Goal: Task Accomplishment & Management: Use online tool/utility

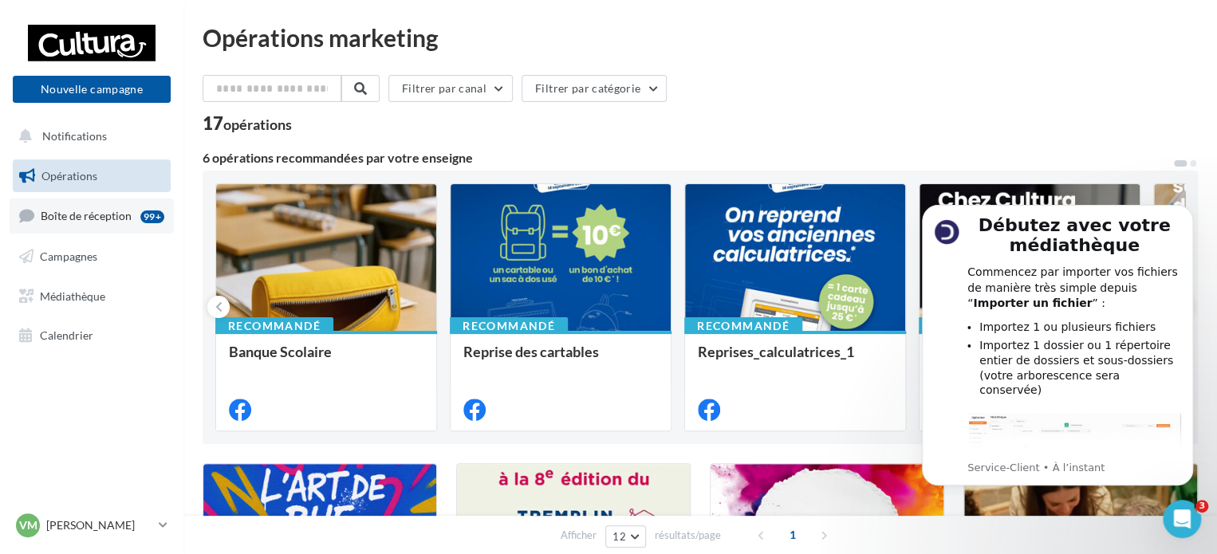
click at [112, 222] on span "Boîte de réception" at bounding box center [86, 216] width 91 height 14
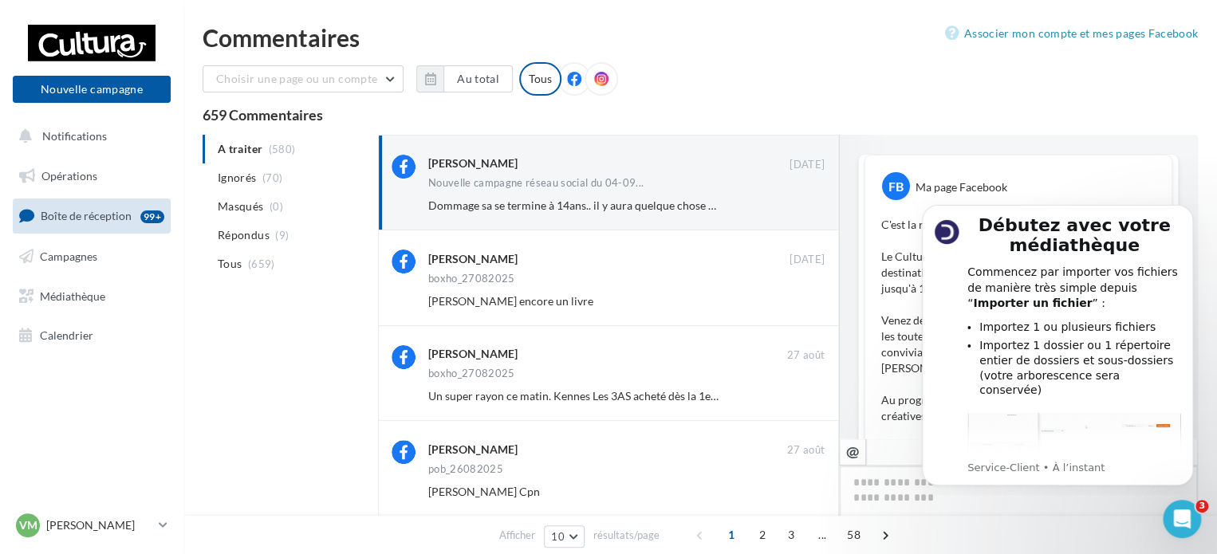
scroll to position [275, 0]
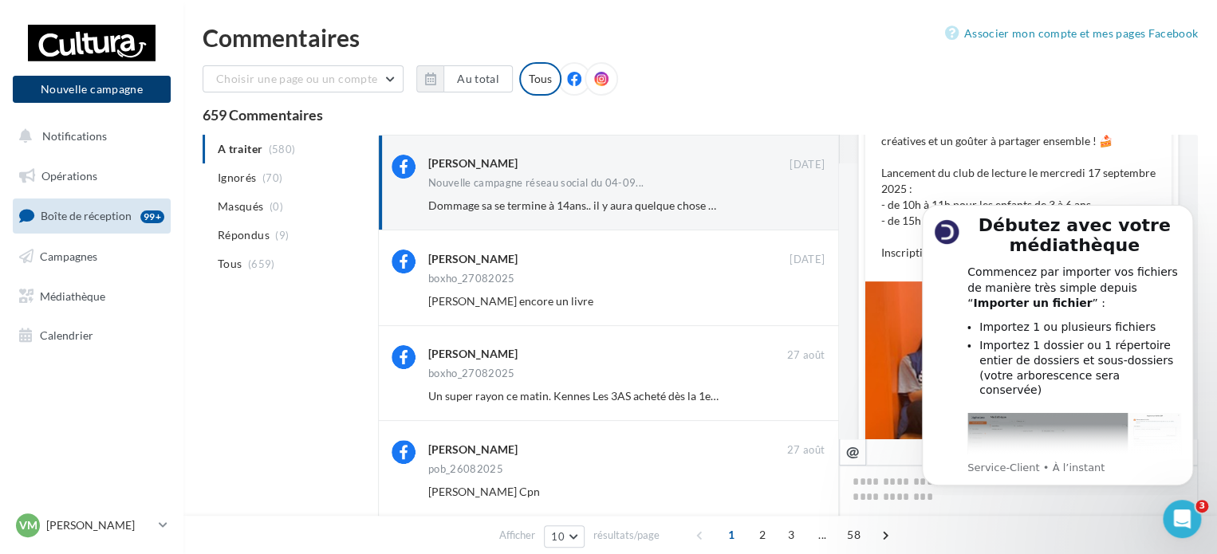
click at [121, 94] on button "Nouvelle campagne" at bounding box center [92, 89] width 158 height 27
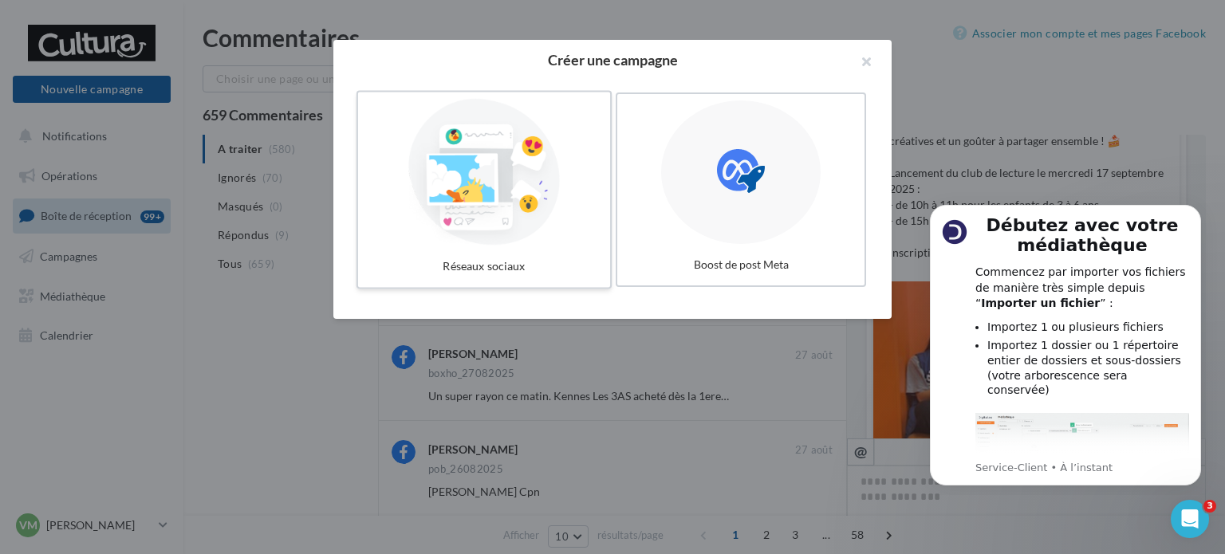
click at [462, 187] on div at bounding box center [483, 172] width 239 height 147
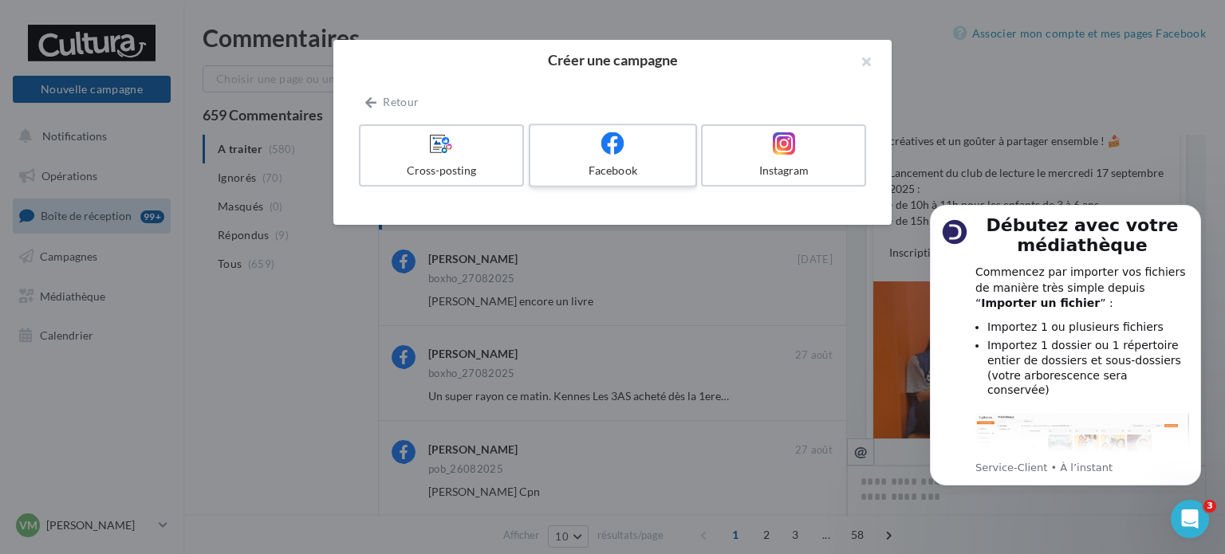
click at [635, 166] on div "Facebook" at bounding box center [612, 171] width 151 height 16
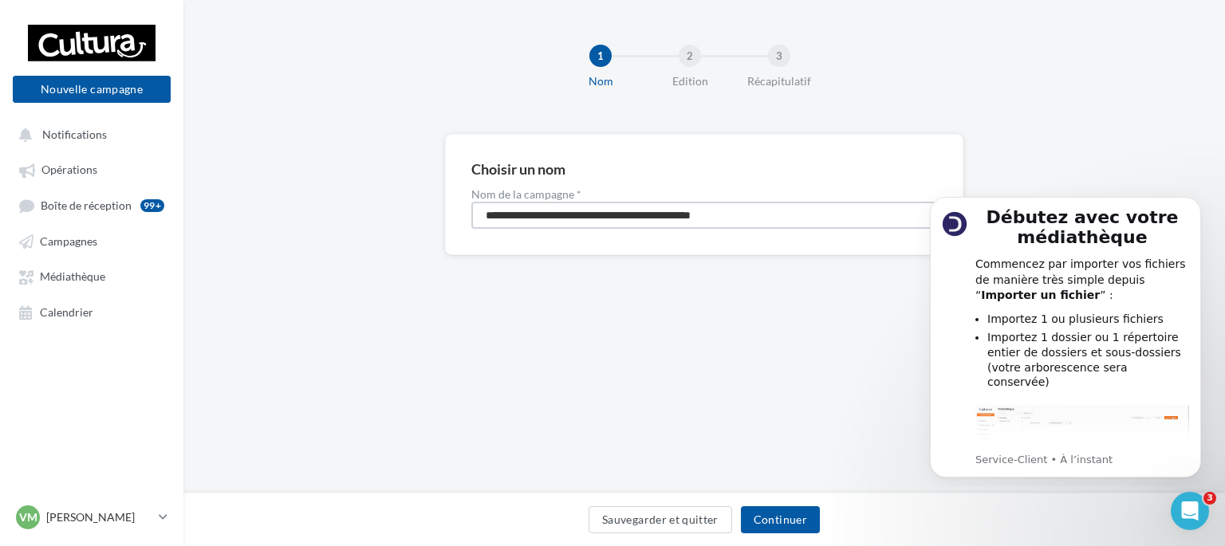
drag, startPoint x: 766, startPoint y: 213, endPoint x: 459, endPoint y: 202, distance: 307.2
click at [459, 199] on div "**********" at bounding box center [704, 194] width 518 height 121
type input "**********"
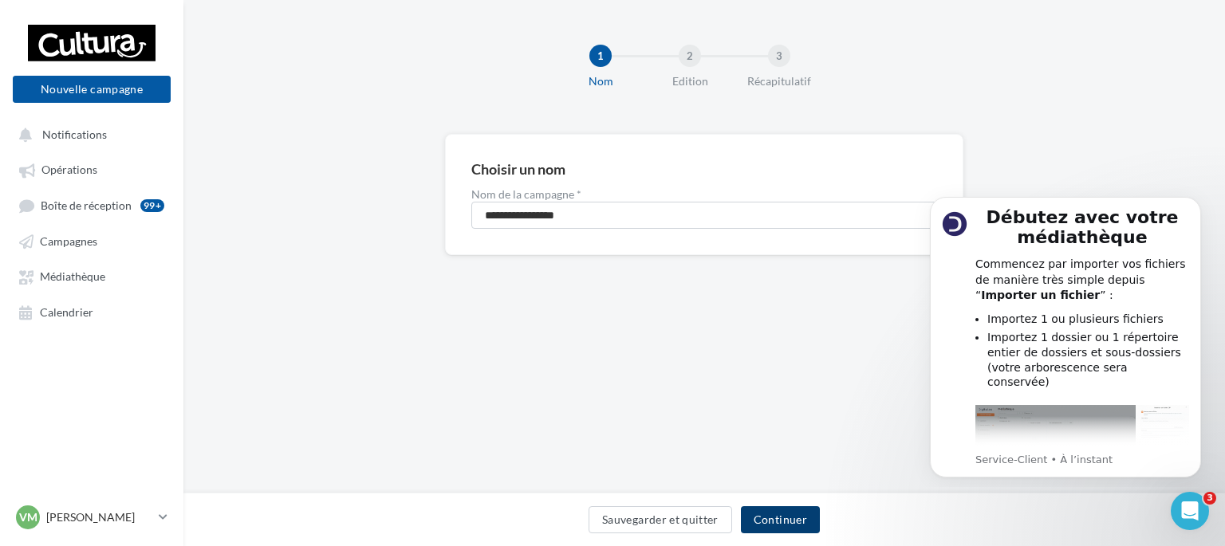
click at [775, 517] on button "Continuer" at bounding box center [780, 519] width 79 height 27
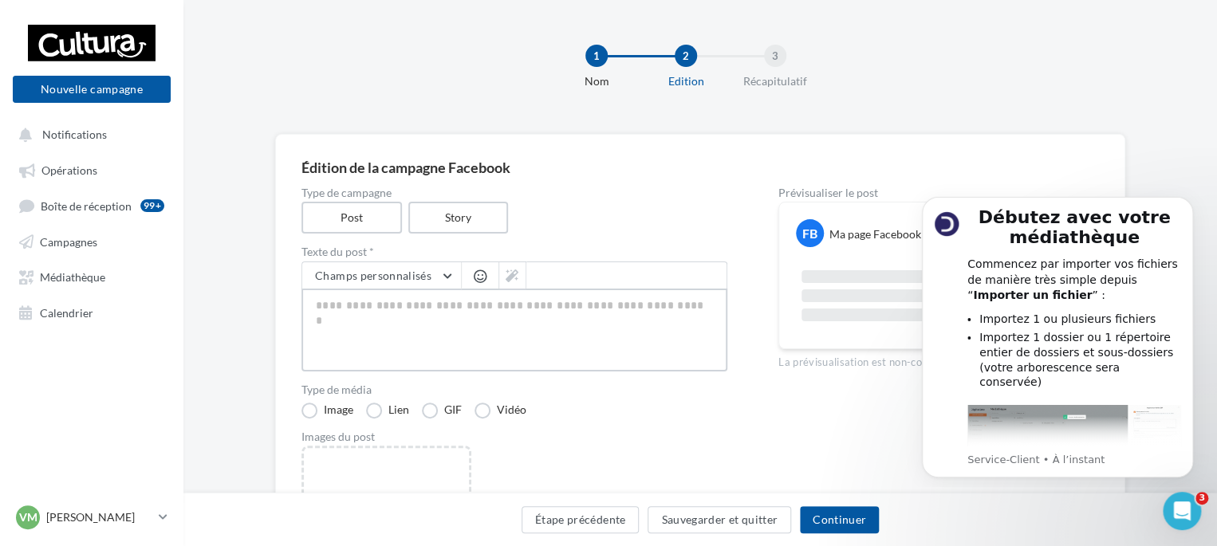
click at [440, 321] on textarea at bounding box center [514, 330] width 426 height 83
click at [403, 322] on textarea at bounding box center [514, 330] width 426 height 83
paste textarea "**********"
type textarea "**********"
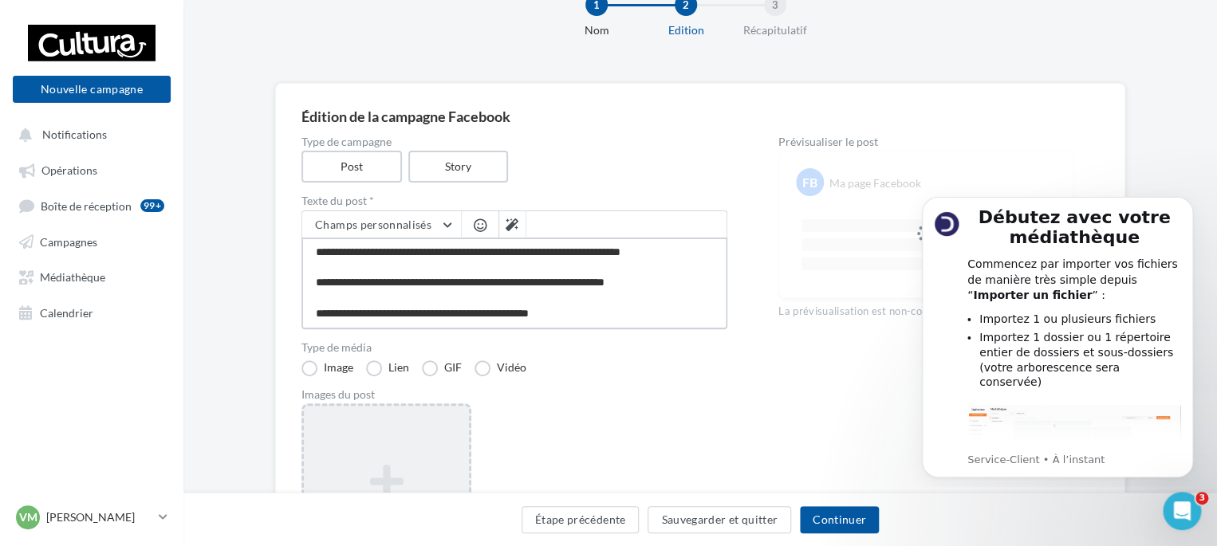
scroll to position [80, 0]
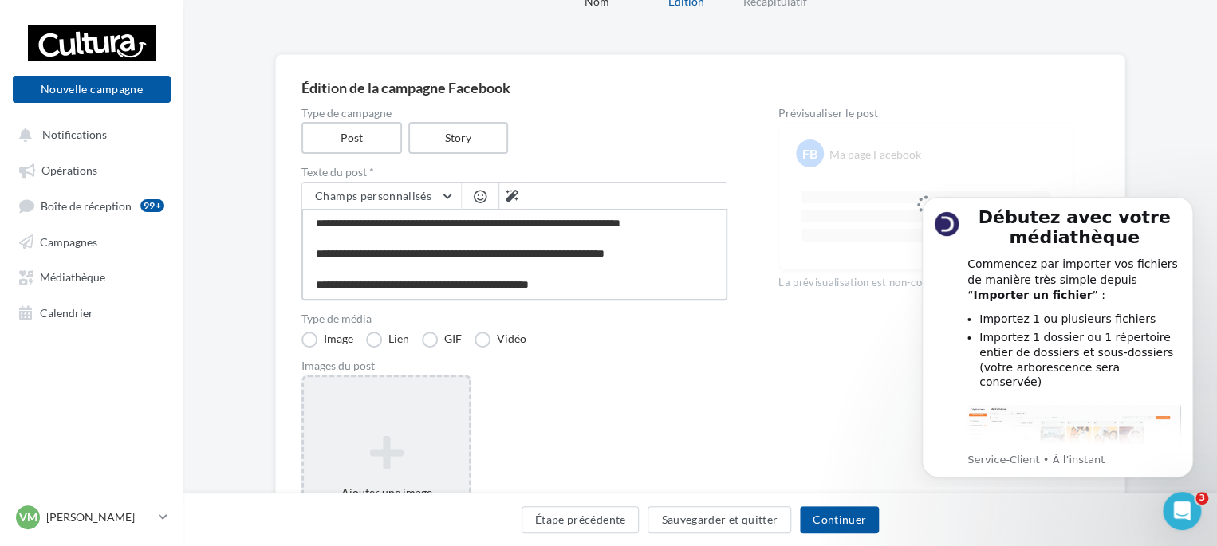
type textarea "**********"
click at [396, 443] on icon at bounding box center [386, 453] width 152 height 38
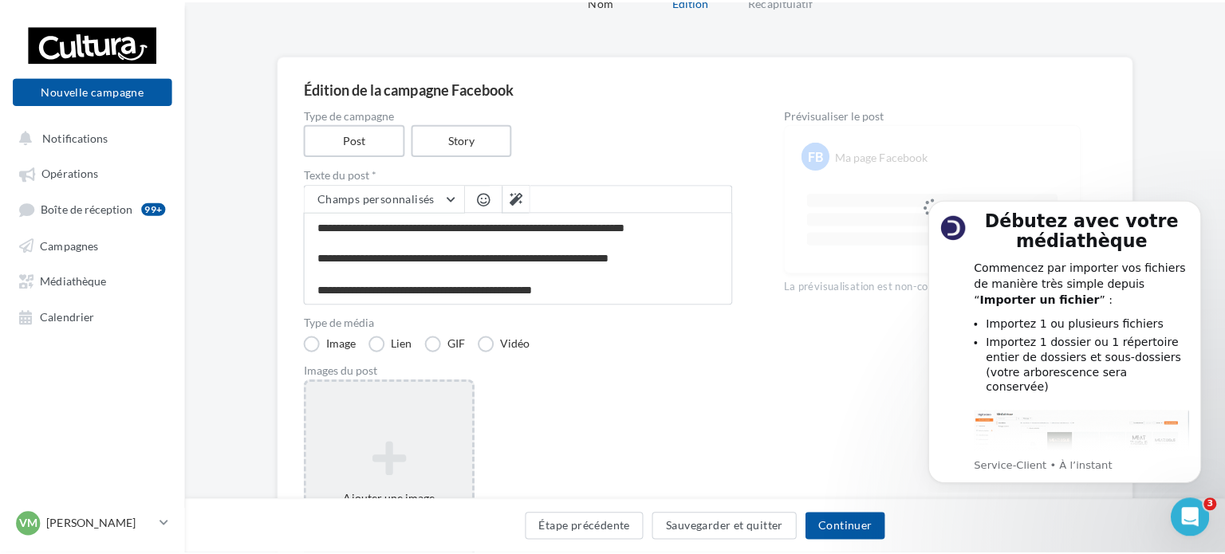
scroll to position [121, 0]
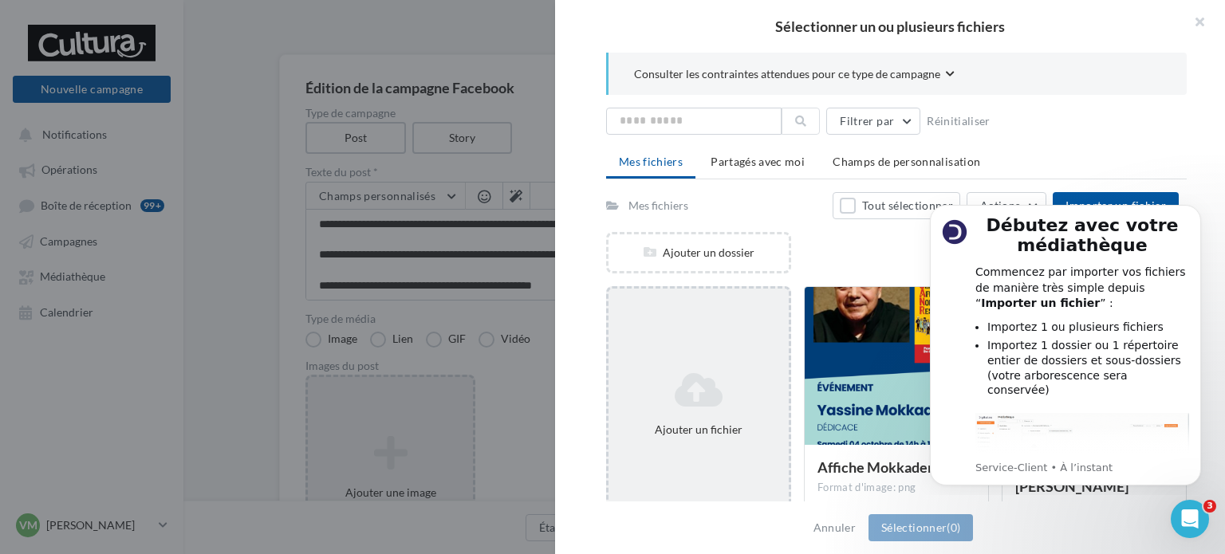
click at [691, 431] on div "Ajouter un fichier" at bounding box center [698, 430] width 167 height 16
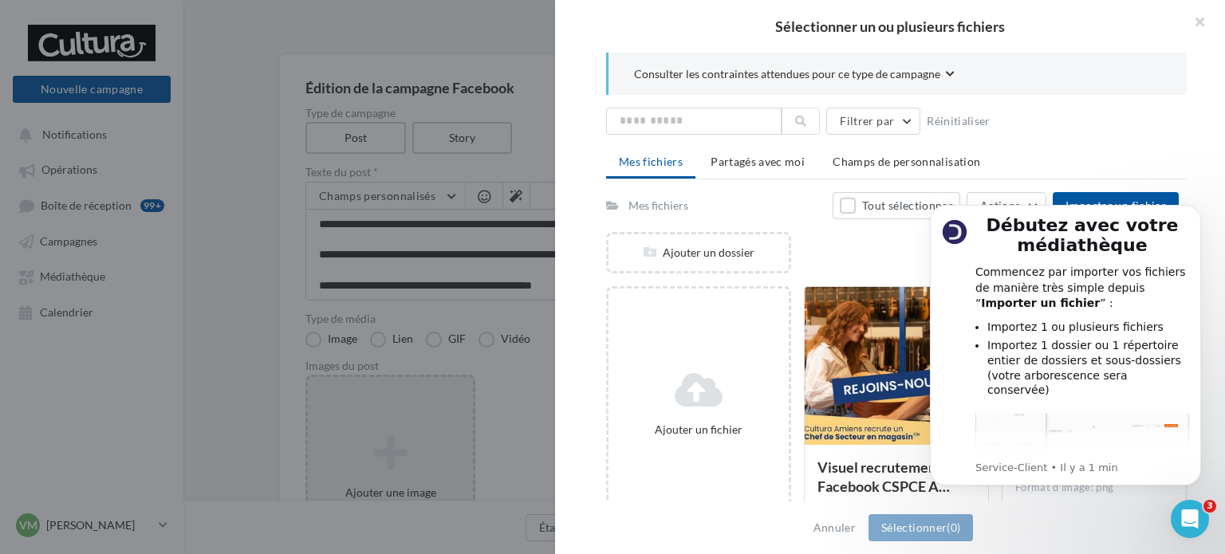
click at [1115, 130] on div "Filtrer par Réinitialiser" at bounding box center [896, 121] width 580 height 27
click at [952, 234] on img "message notification from Service-Client, Il y a 1 min. Débutez avec votre médi…" at bounding box center [955, 232] width 26 height 26
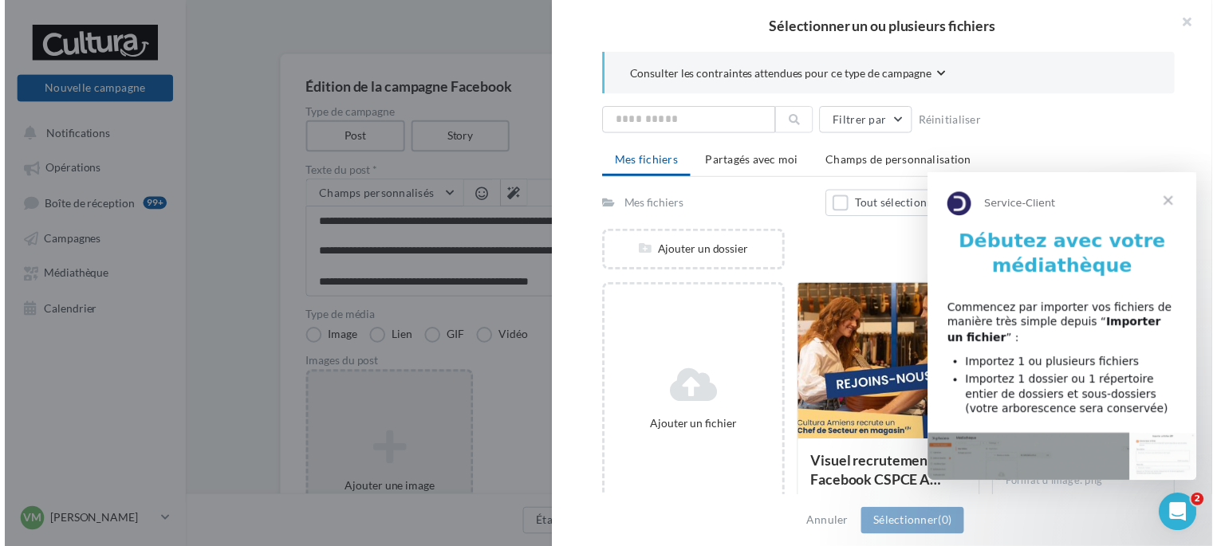
scroll to position [0, 0]
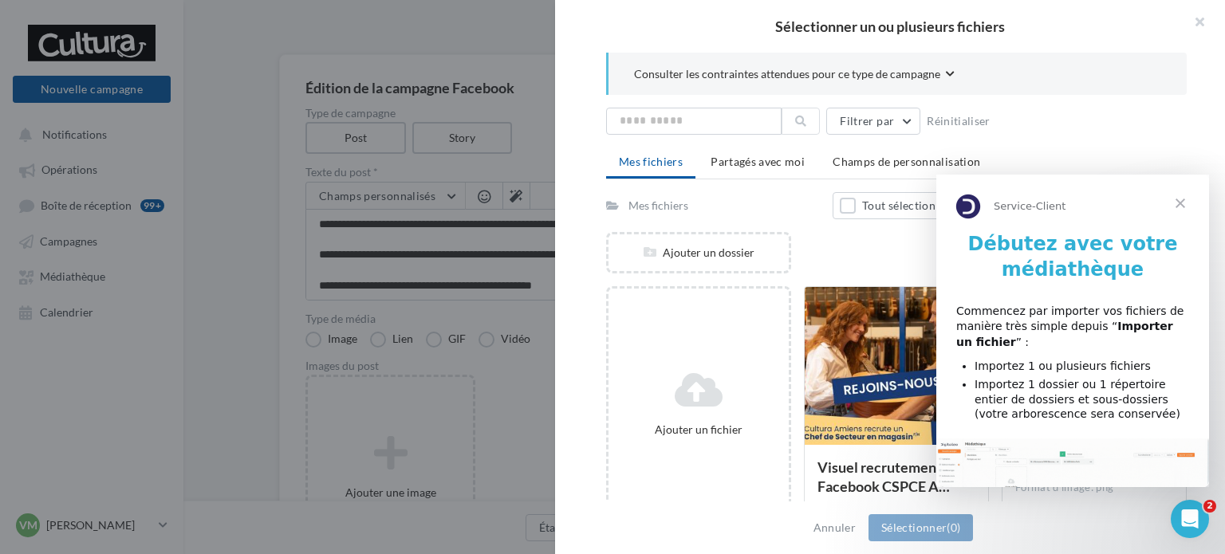
click at [1185, 202] on span "Fermer" at bounding box center [1179, 203] width 57 height 57
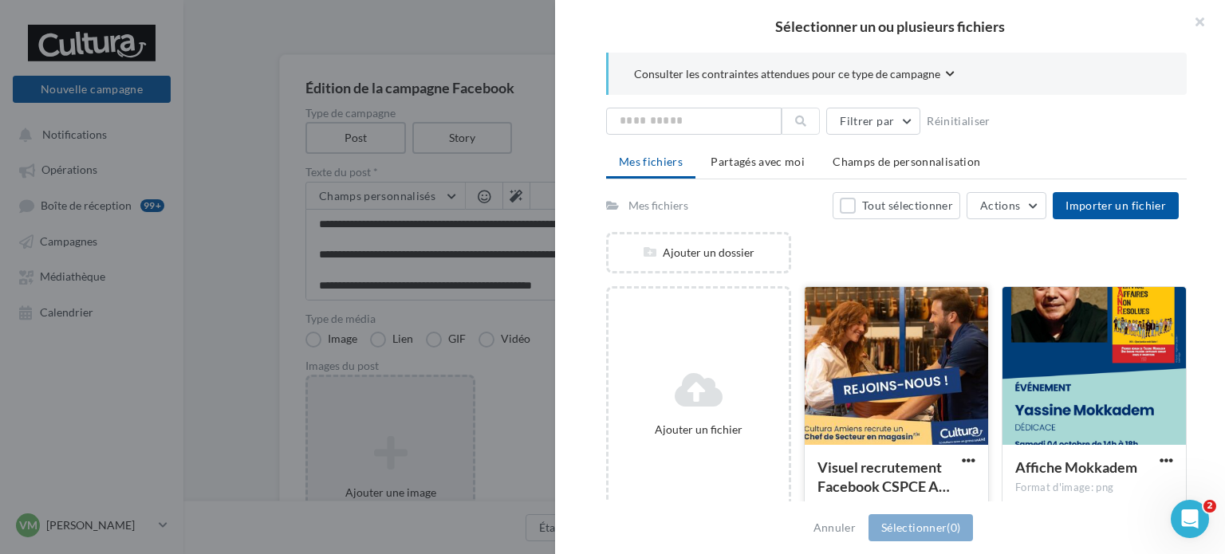
click at [889, 375] on div at bounding box center [896, 366] width 183 height 159
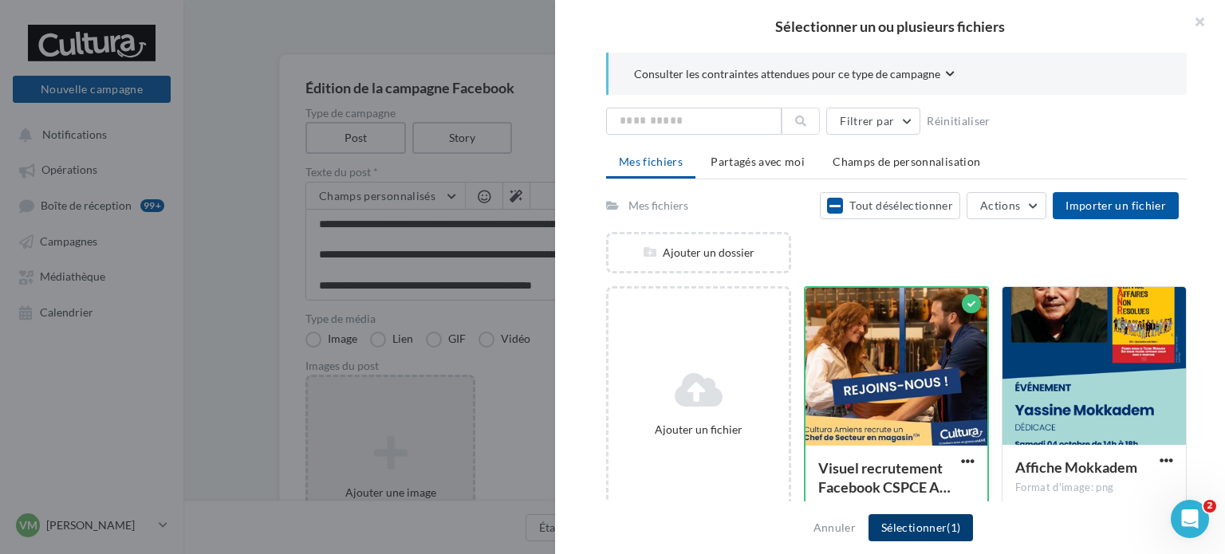
click at [921, 533] on button "Sélectionner (1)" at bounding box center [920, 527] width 104 height 27
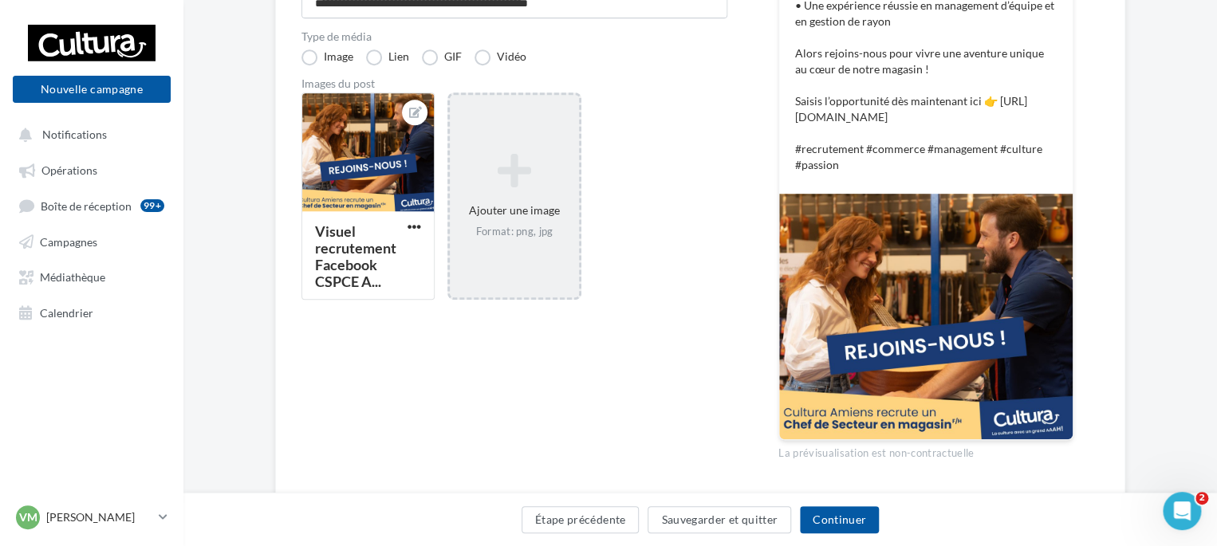
scroll to position [399, 0]
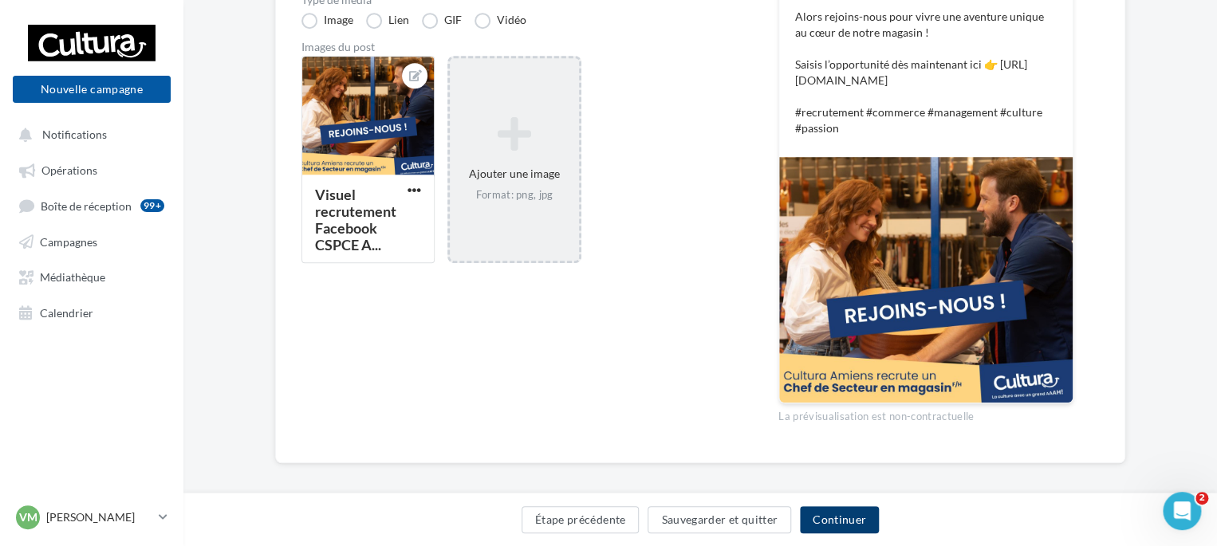
click at [856, 519] on button "Continuer" at bounding box center [839, 519] width 79 height 27
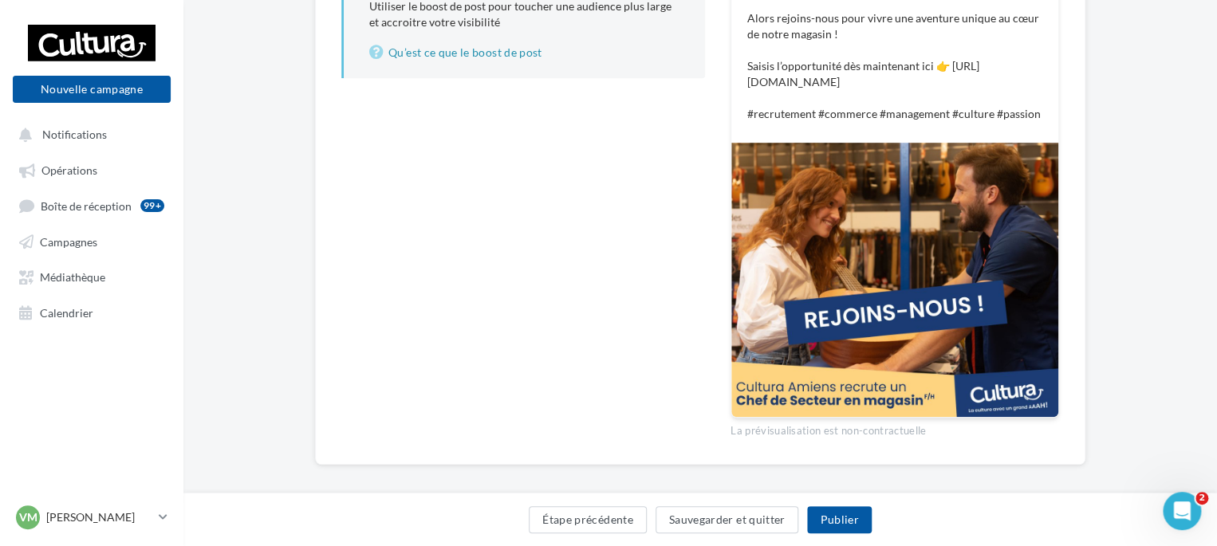
scroll to position [420, 0]
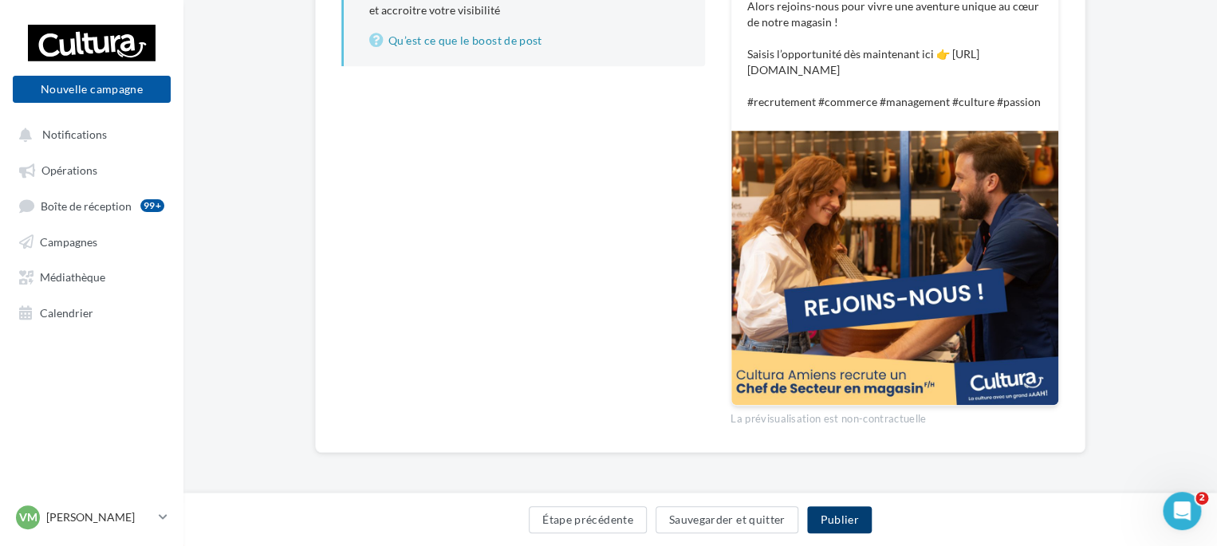
click at [845, 522] on button "Publier" at bounding box center [839, 519] width 64 height 27
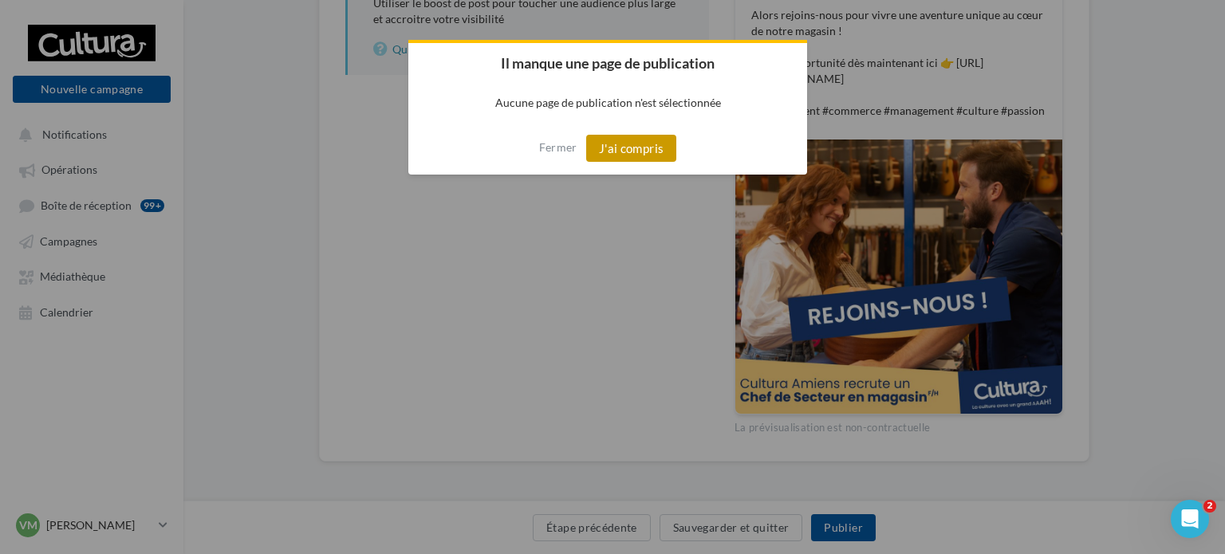
click at [654, 149] on button "J'ai compris" at bounding box center [631, 148] width 91 height 27
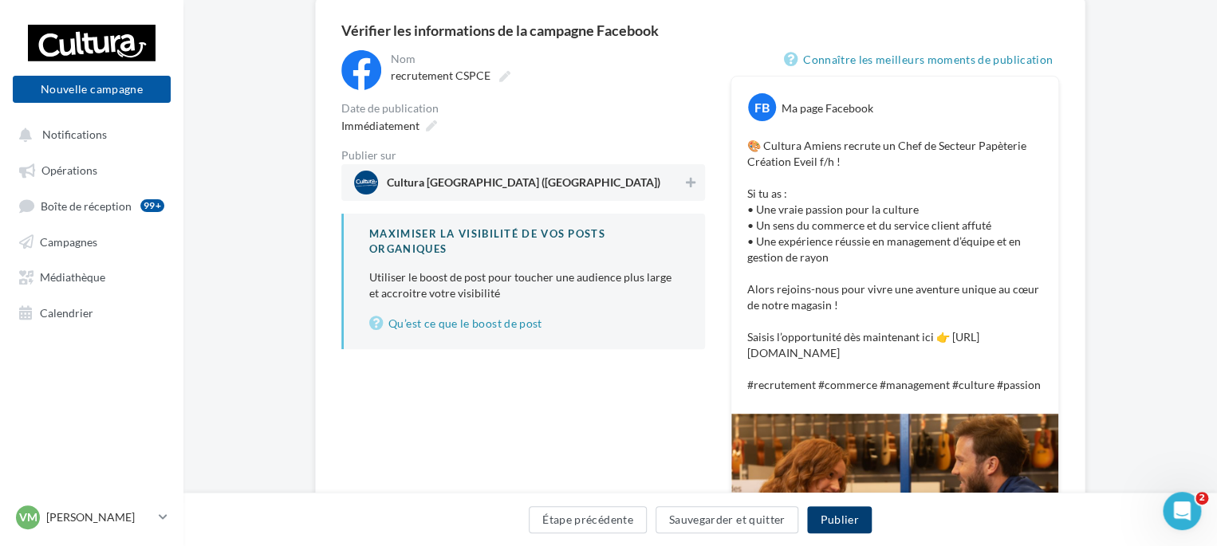
scroll to position [92, 0]
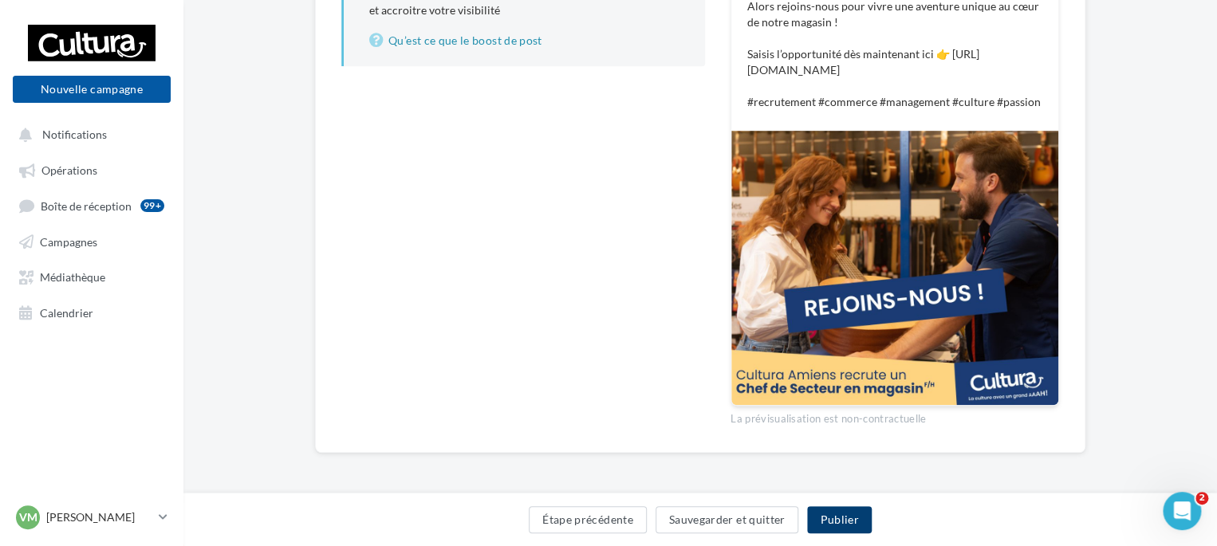
click at [837, 510] on button "Publier" at bounding box center [839, 519] width 64 height 27
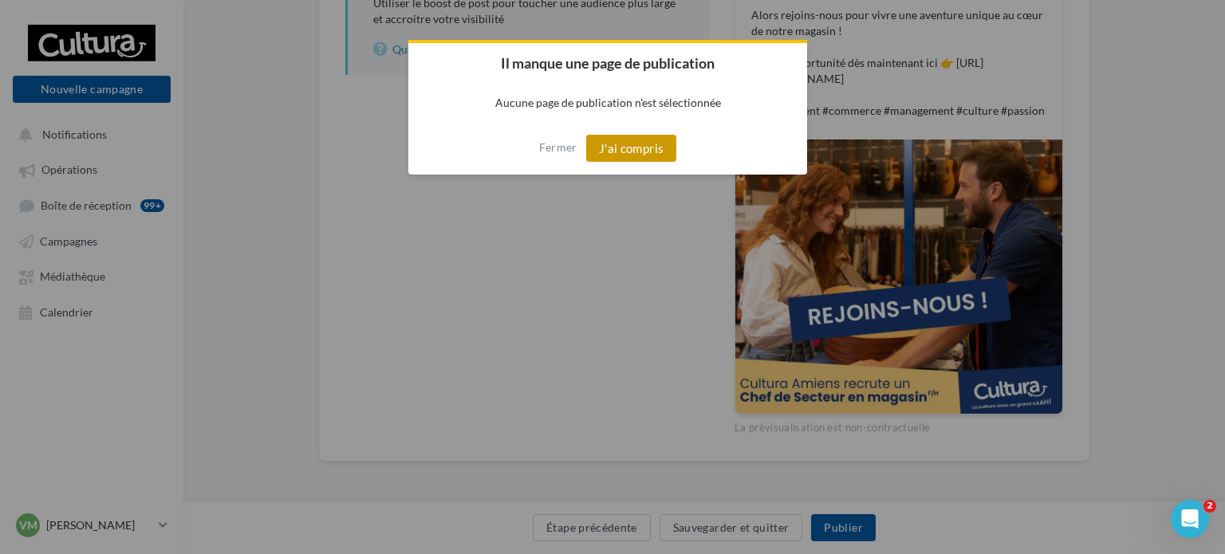
click at [647, 146] on button "J'ai compris" at bounding box center [631, 148] width 91 height 27
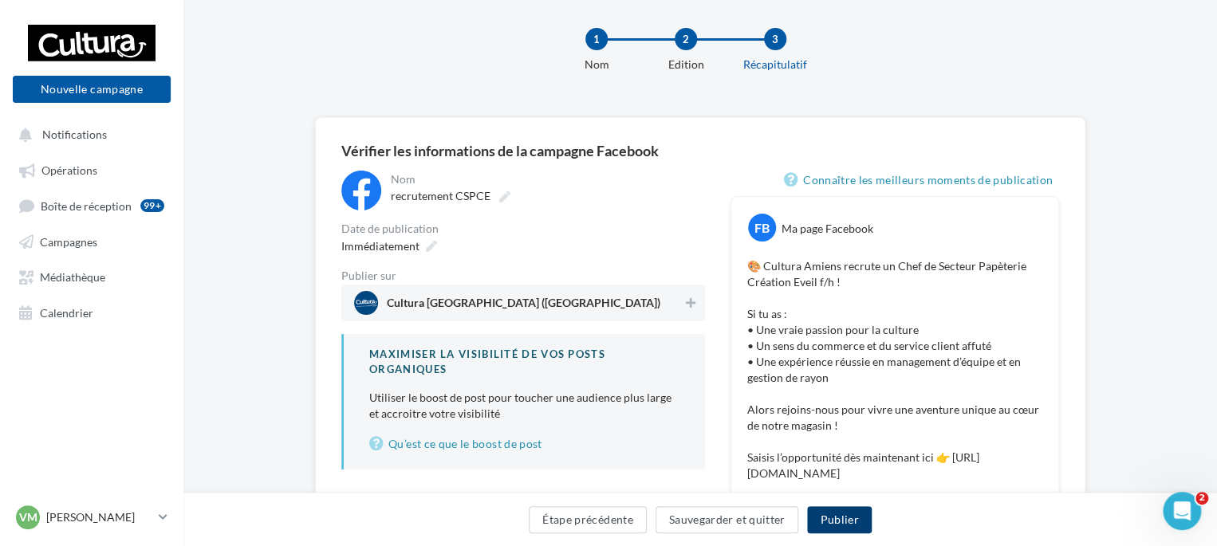
scroll to position [13, 0]
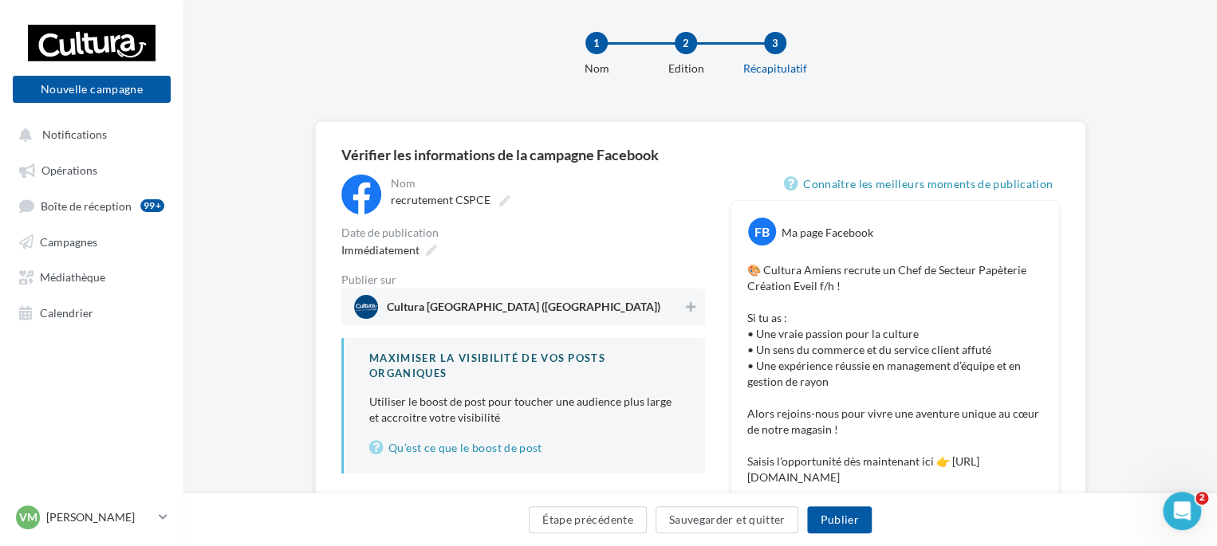
click at [946, 214] on div "FB Ma page Facebook" at bounding box center [894, 225] width 319 height 41
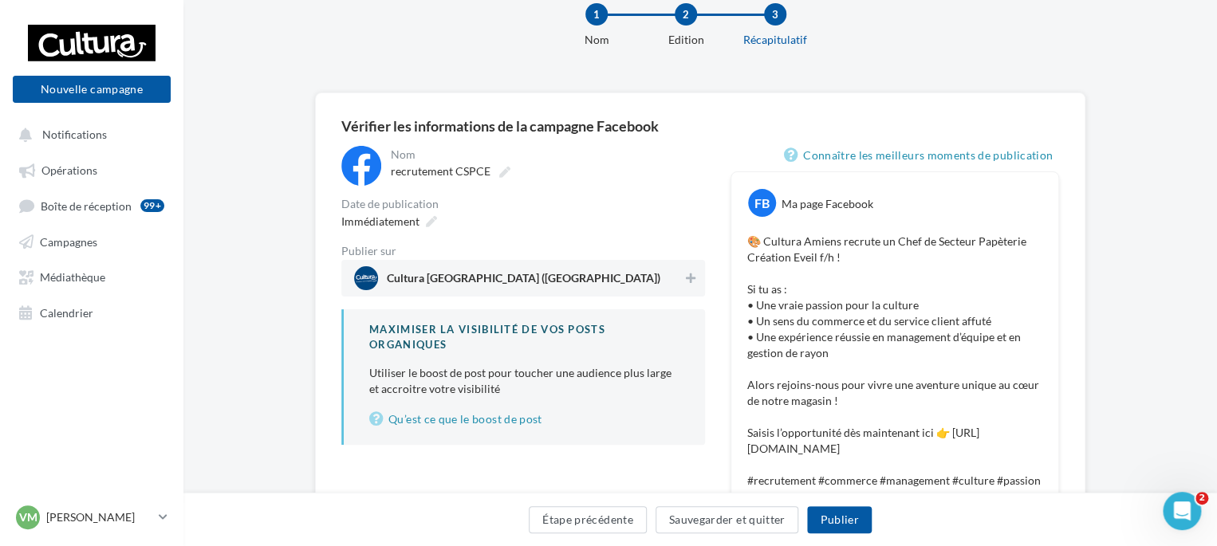
scroll to position [22, 0]
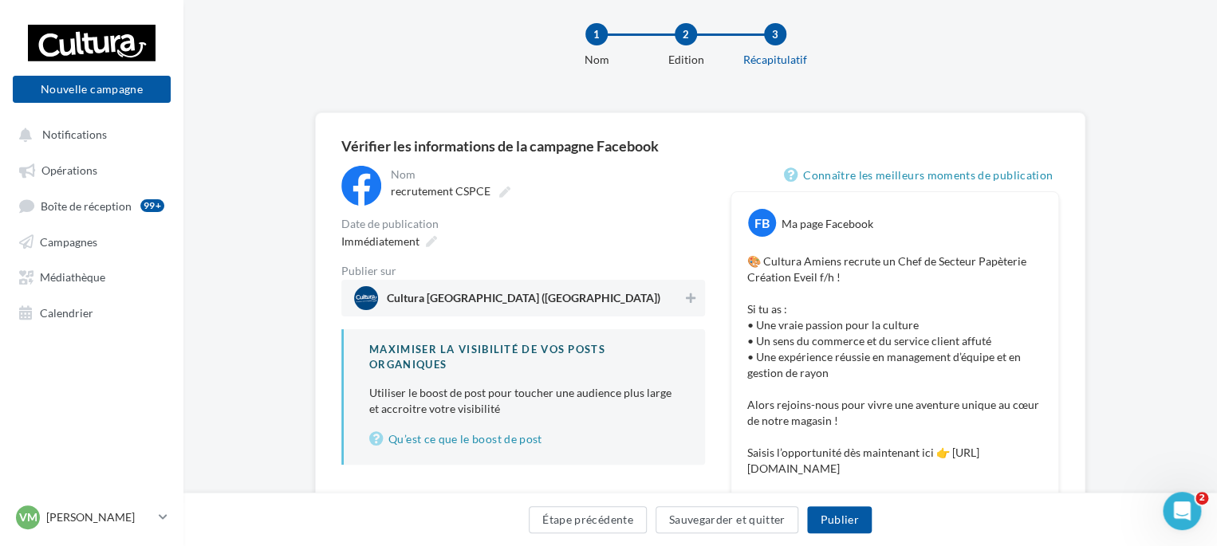
click at [765, 41] on div "3" at bounding box center [775, 34] width 22 height 22
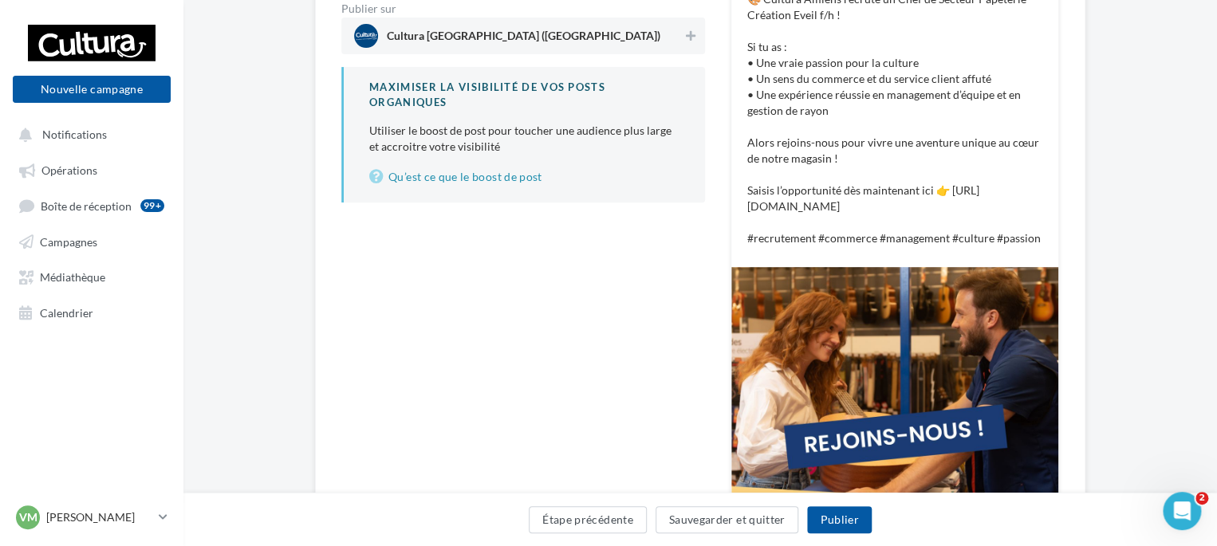
scroll to position [420, 0]
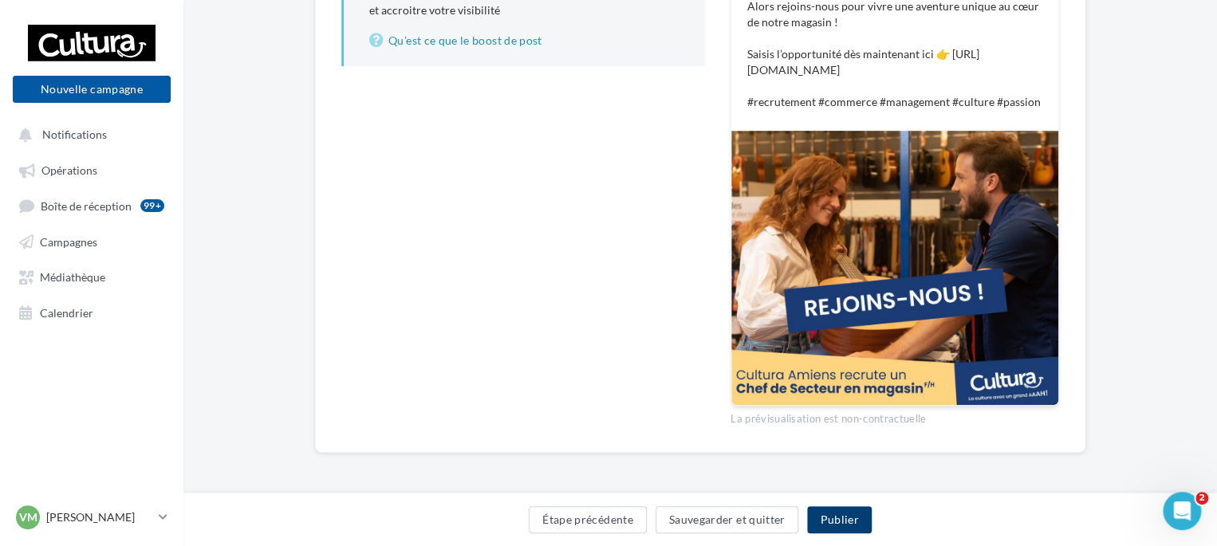
click at [850, 524] on button "Publier" at bounding box center [839, 519] width 64 height 27
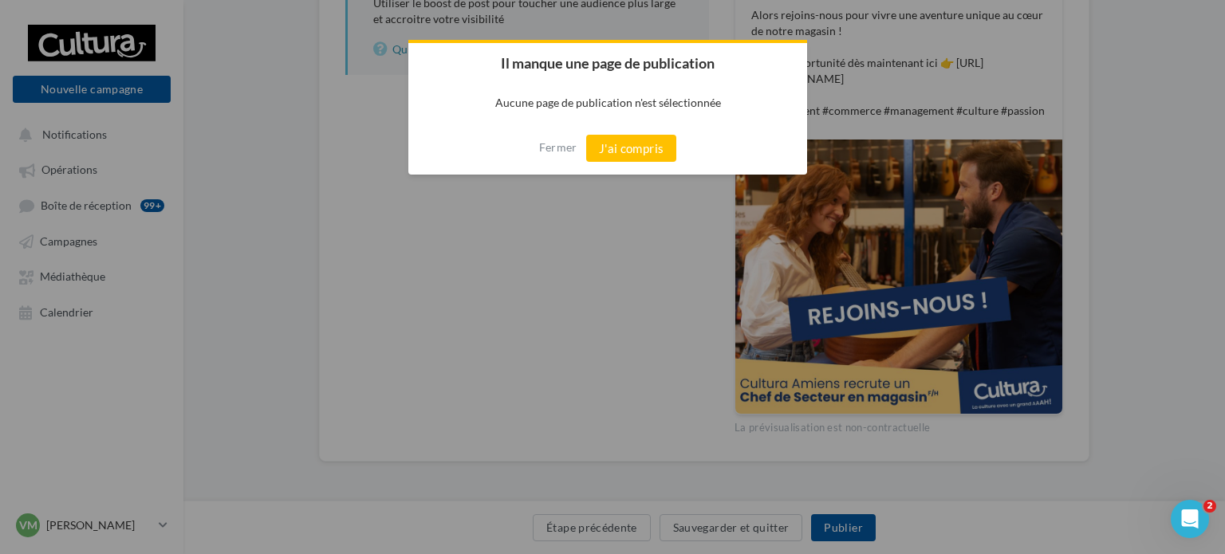
click at [642, 149] on button "J'ai compris" at bounding box center [631, 148] width 91 height 27
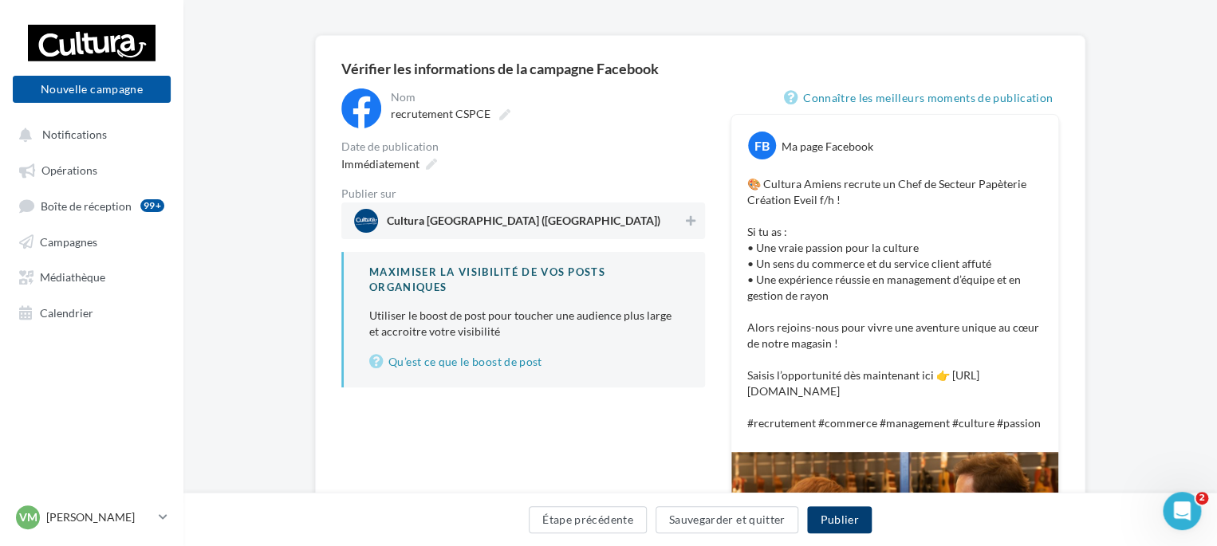
scroll to position [13, 0]
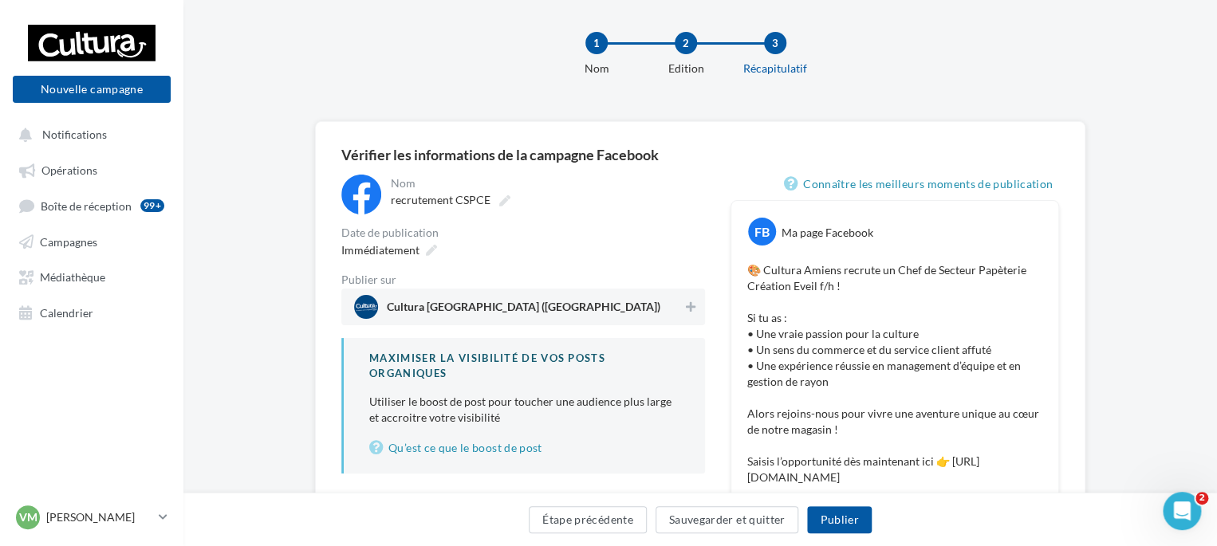
click at [674, 311] on span "Cultura Amiens (Amiens)" at bounding box center [518, 307] width 329 height 24
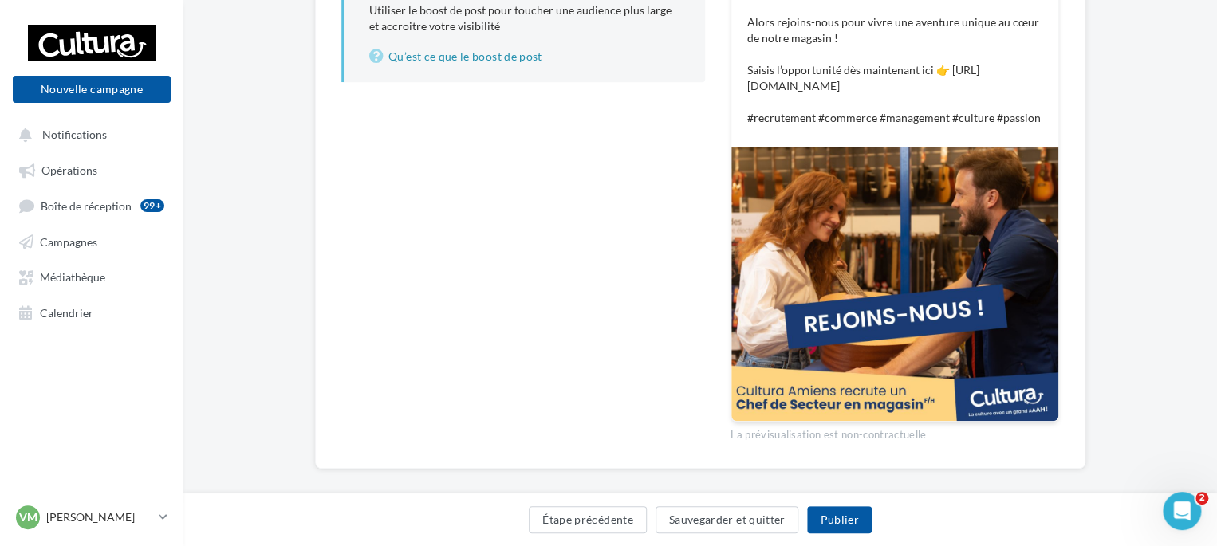
scroll to position [420, 0]
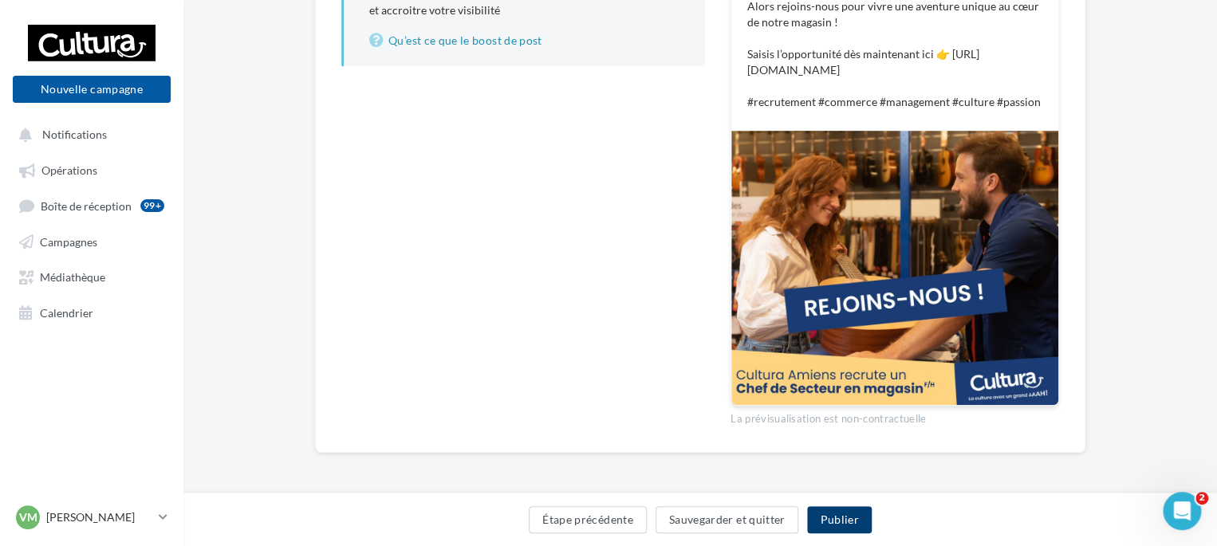
click at [852, 517] on button "Publier" at bounding box center [839, 519] width 64 height 27
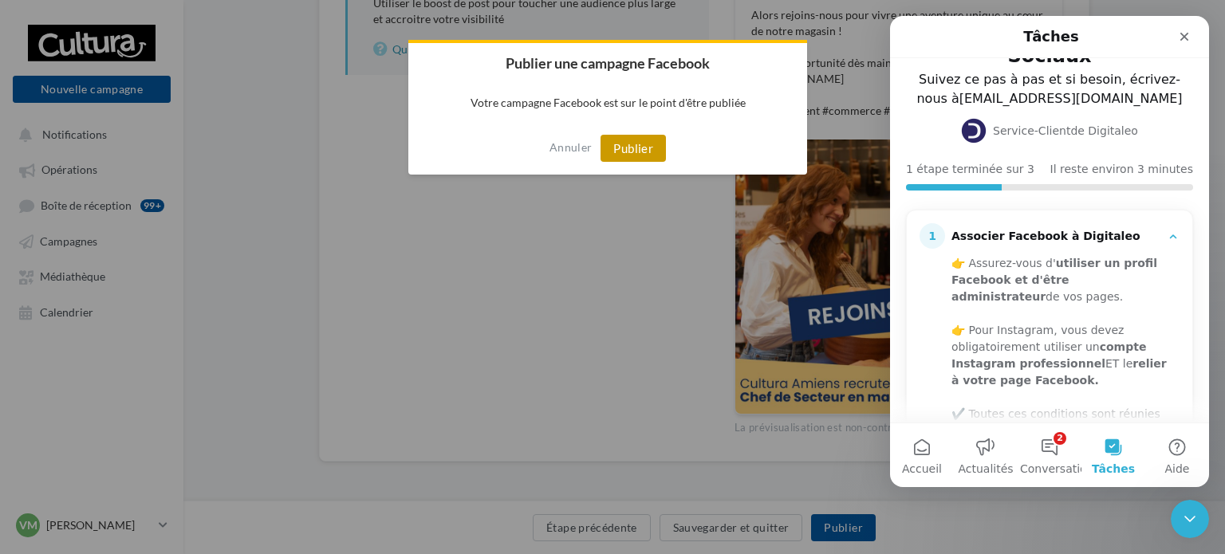
scroll to position [60, 0]
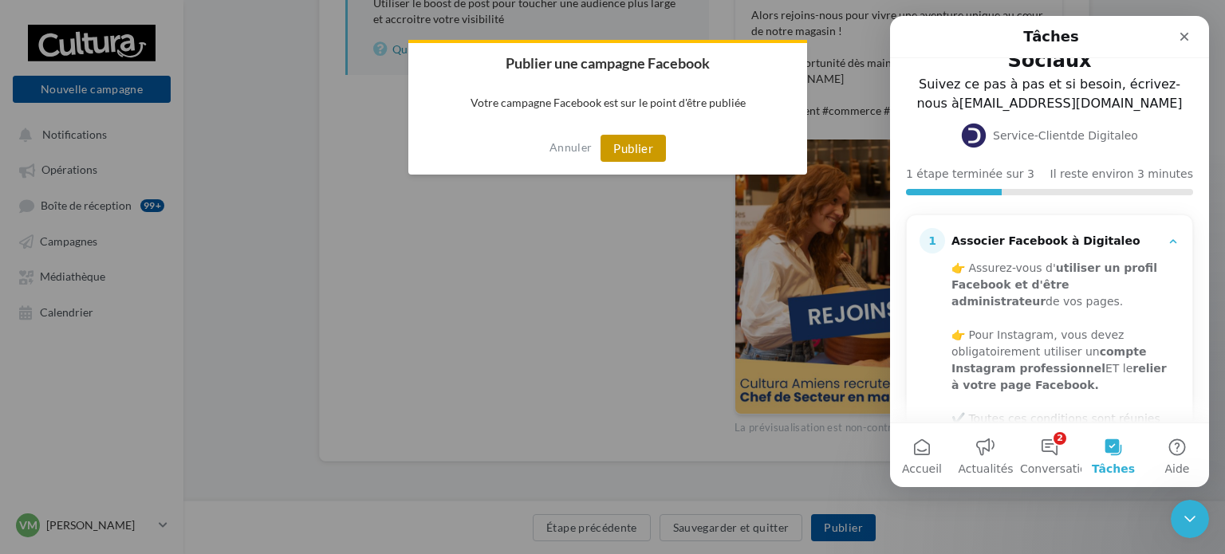
click at [628, 149] on button "Publier" at bounding box center [632, 148] width 65 height 27
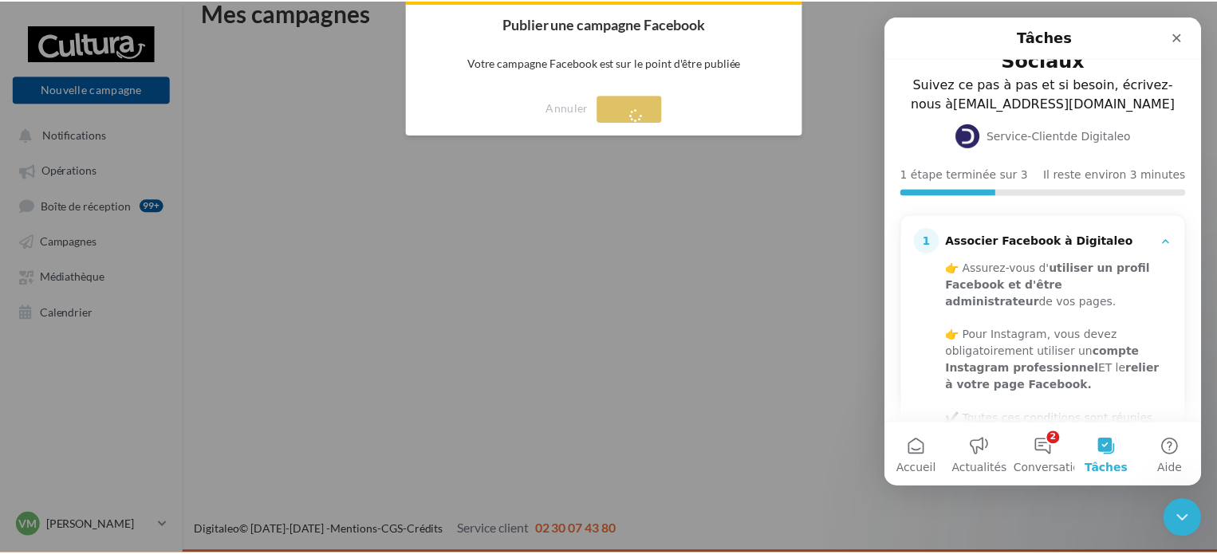
scroll to position [26, 0]
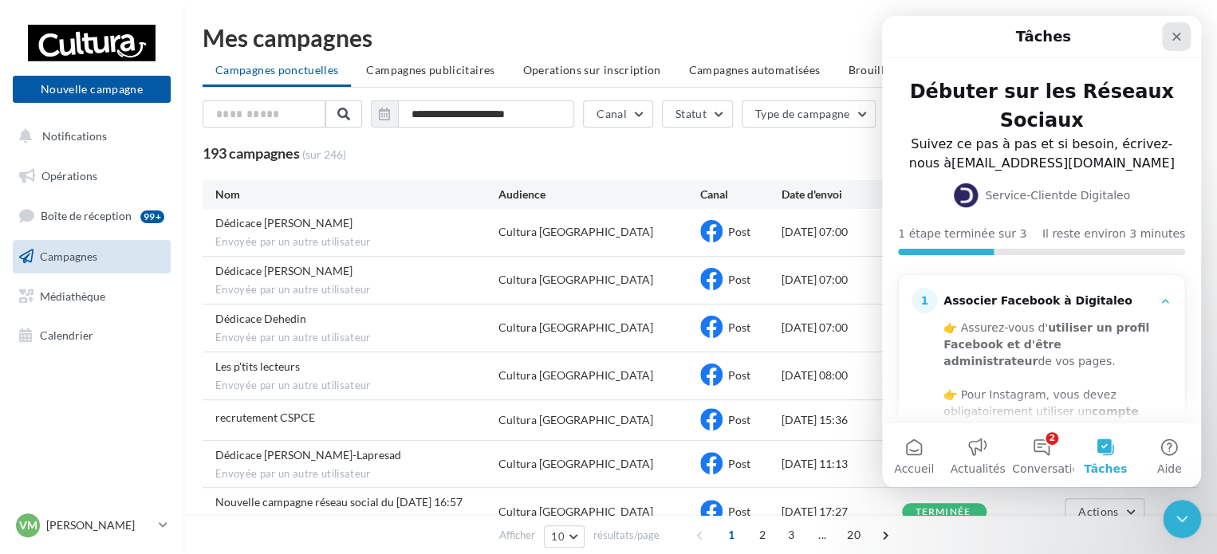
click at [1185, 37] on div "Fermer" at bounding box center [1176, 36] width 29 height 29
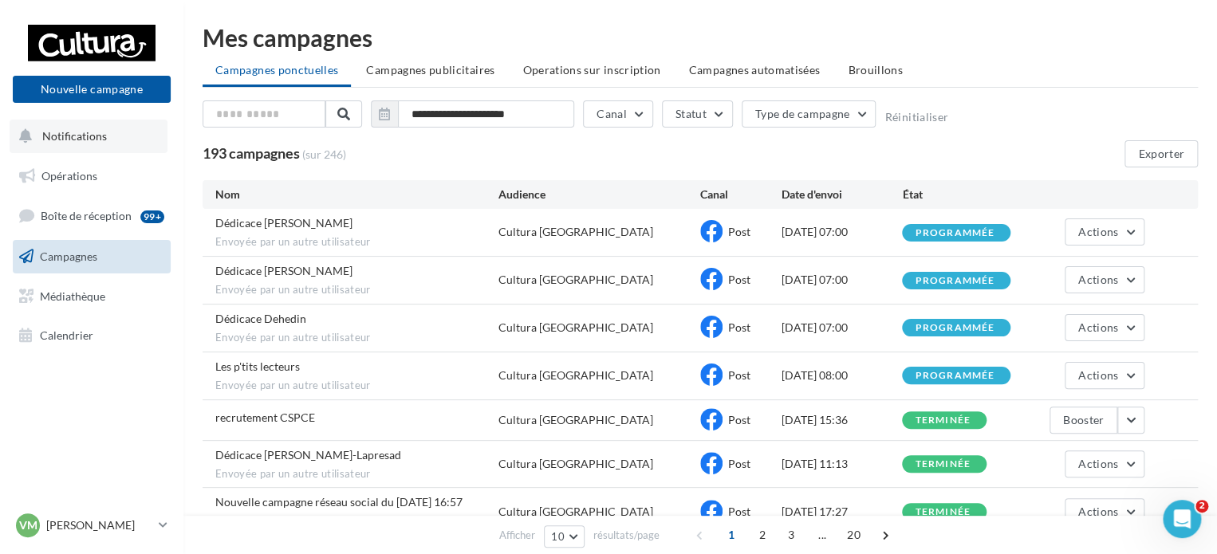
click at [77, 143] on span "Notifications" at bounding box center [74, 136] width 65 height 14
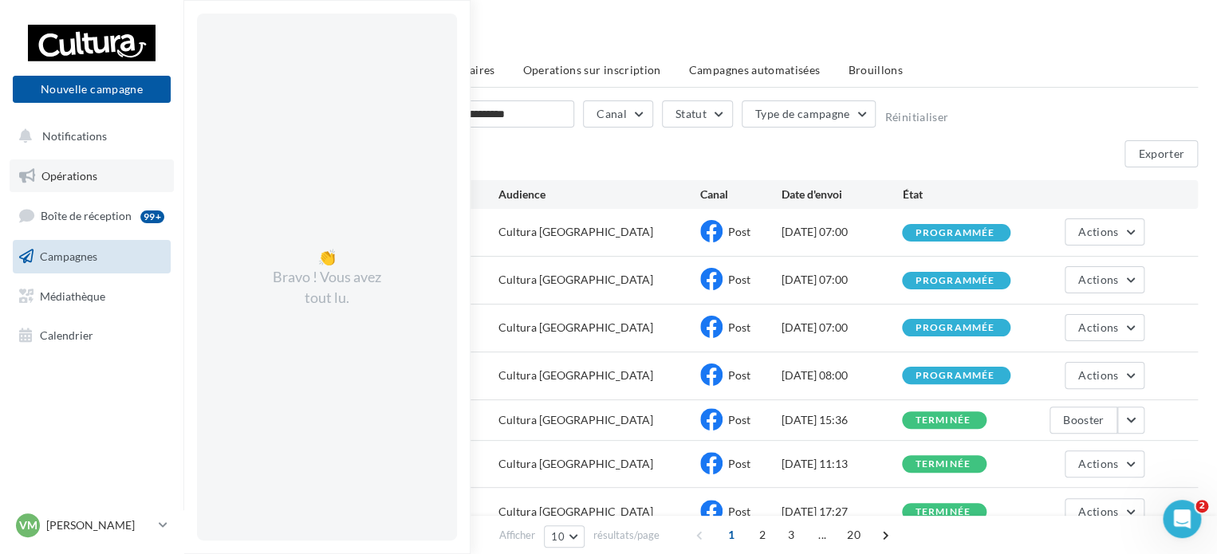
click at [70, 191] on link "Opérations" at bounding box center [92, 175] width 164 height 33
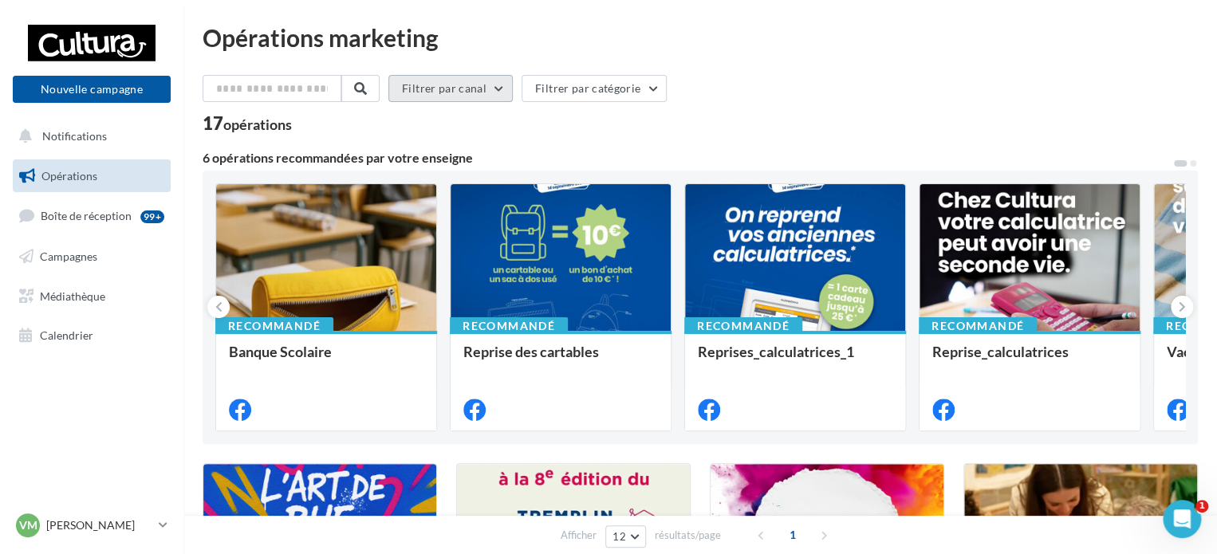
click at [509, 95] on button "Filtrer par canal" at bounding box center [450, 88] width 124 height 27
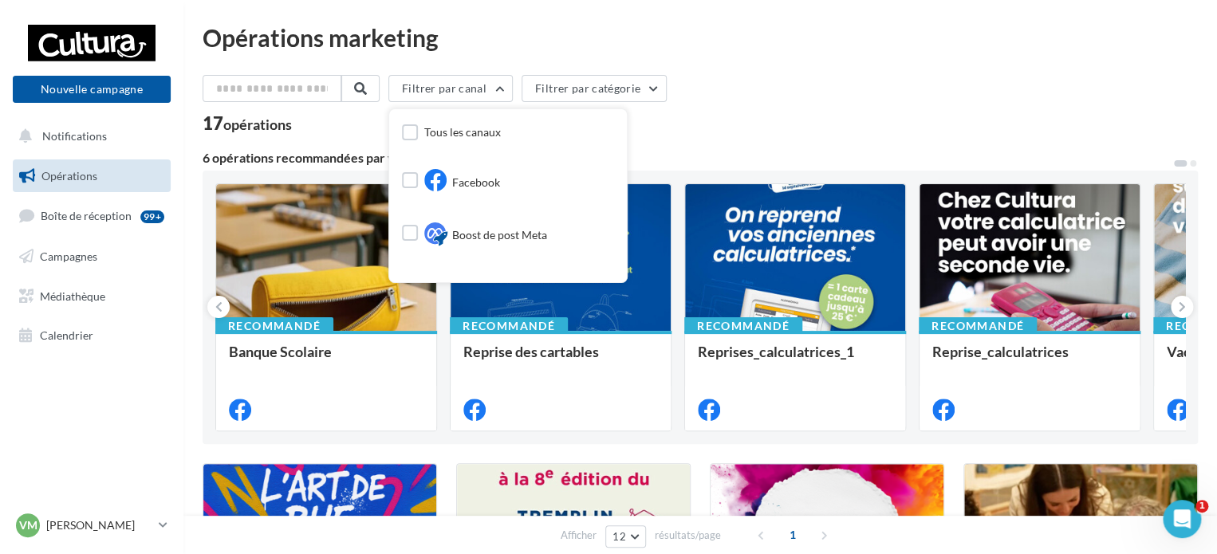
click at [872, 77] on div "Filtrer par canal Tous les canaux Facebook Boost de post Meta Instagram Filtrer…" at bounding box center [700, 91] width 995 height 33
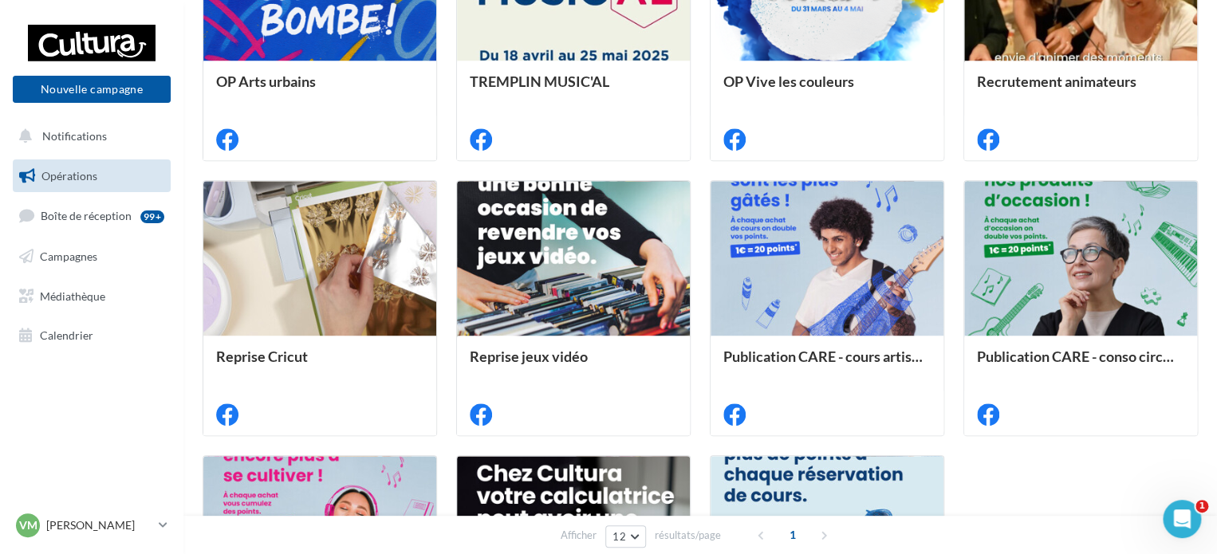
scroll to position [848, 0]
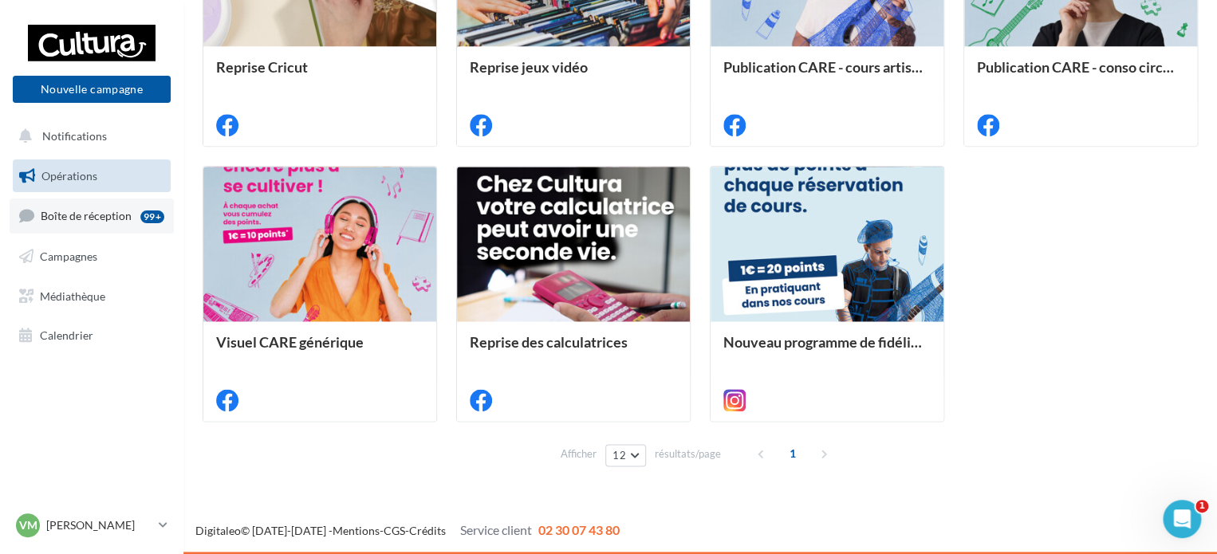
click at [61, 214] on span "Boîte de réception" at bounding box center [86, 216] width 91 height 14
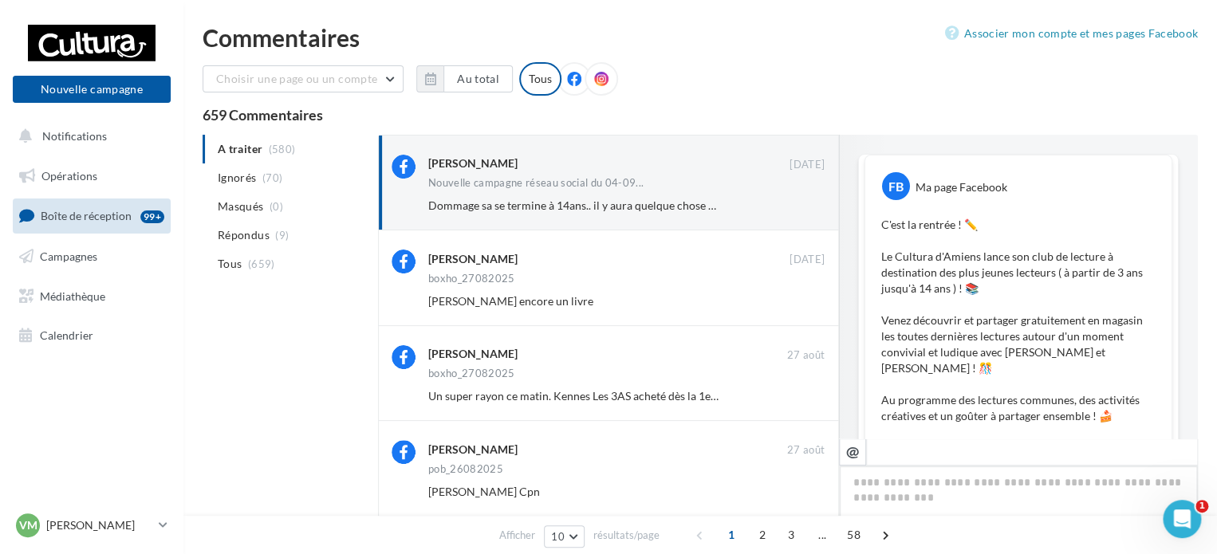
scroll to position [693, 0]
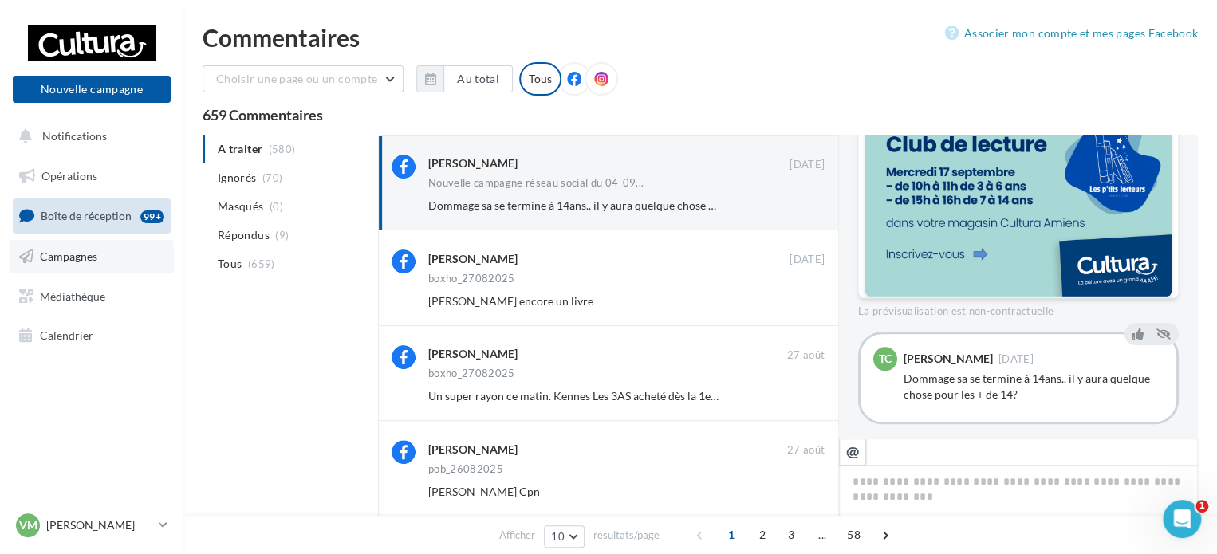
click at [66, 267] on link "Campagnes" at bounding box center [92, 256] width 164 height 33
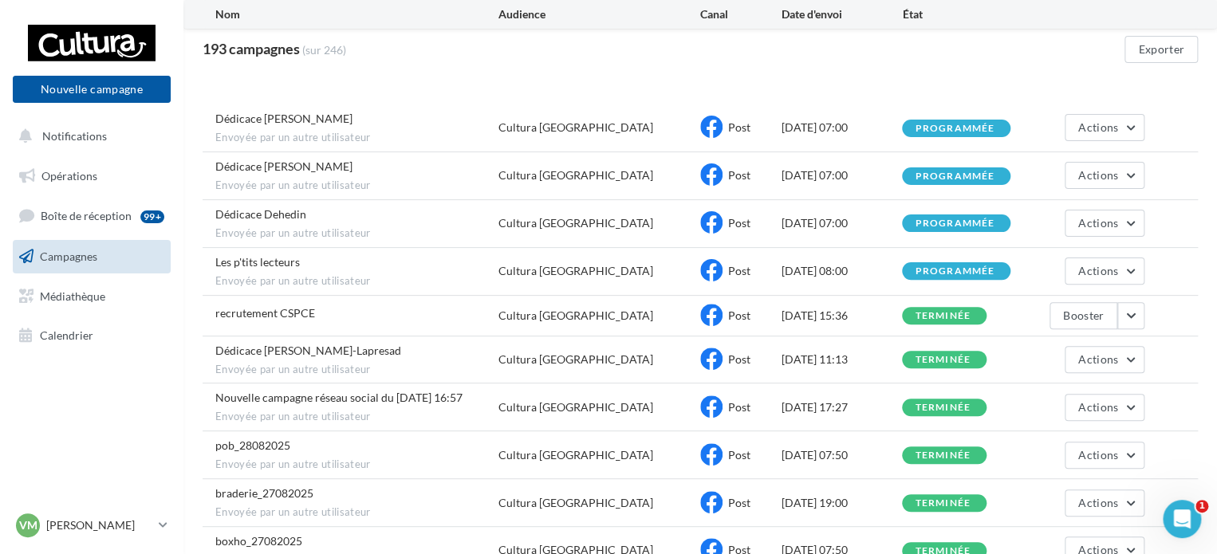
scroll to position [234, 0]
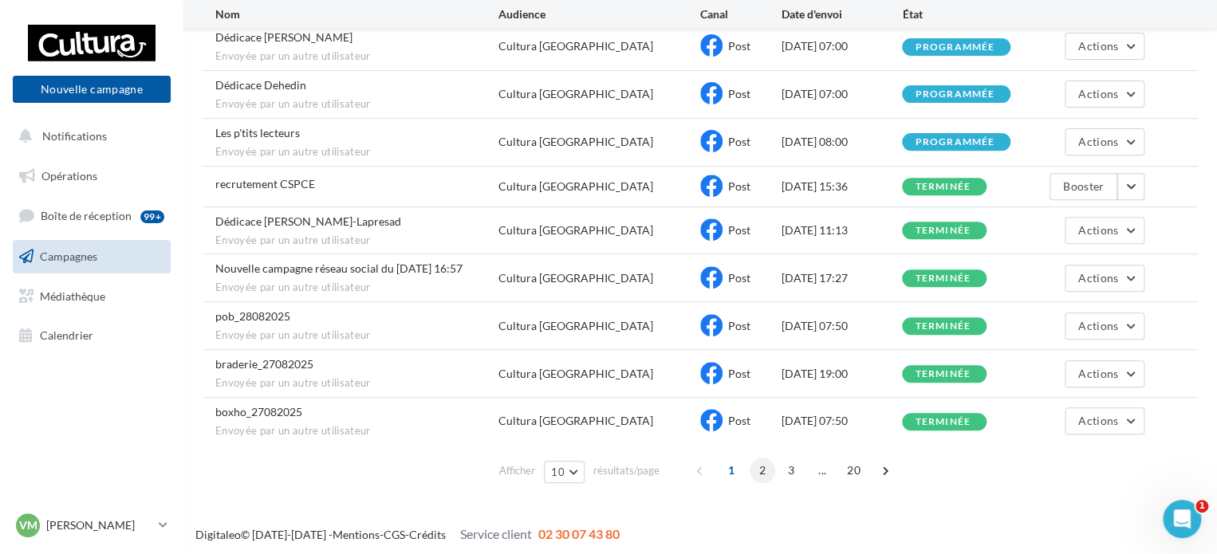
click at [767, 463] on span "2" at bounding box center [763, 471] width 26 height 26
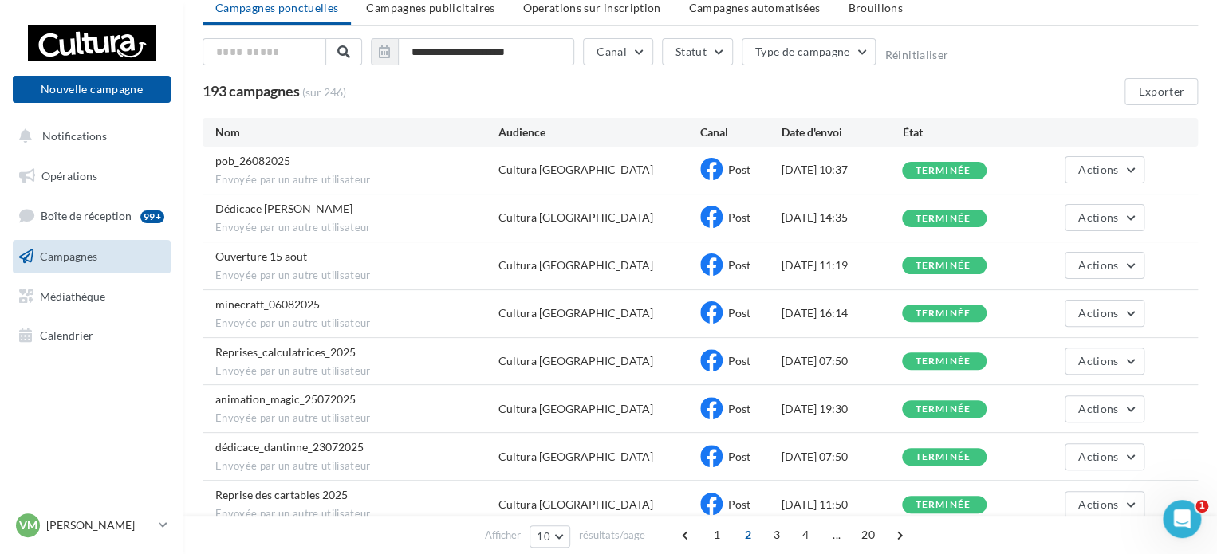
scroll to position [0, 0]
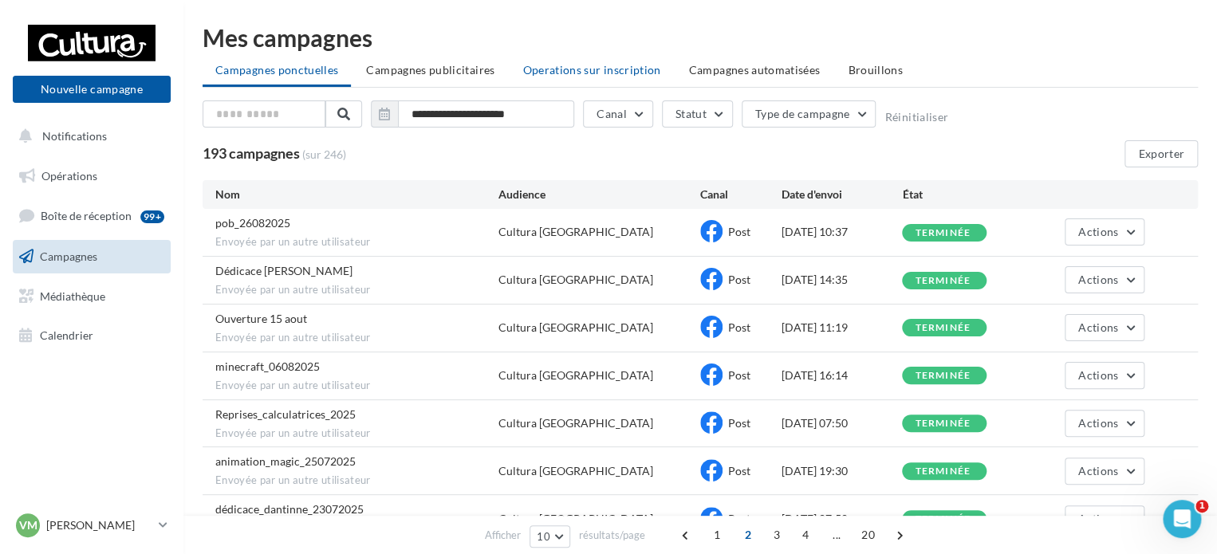
click at [633, 71] on span "Operations sur inscription" at bounding box center [591, 70] width 138 height 14
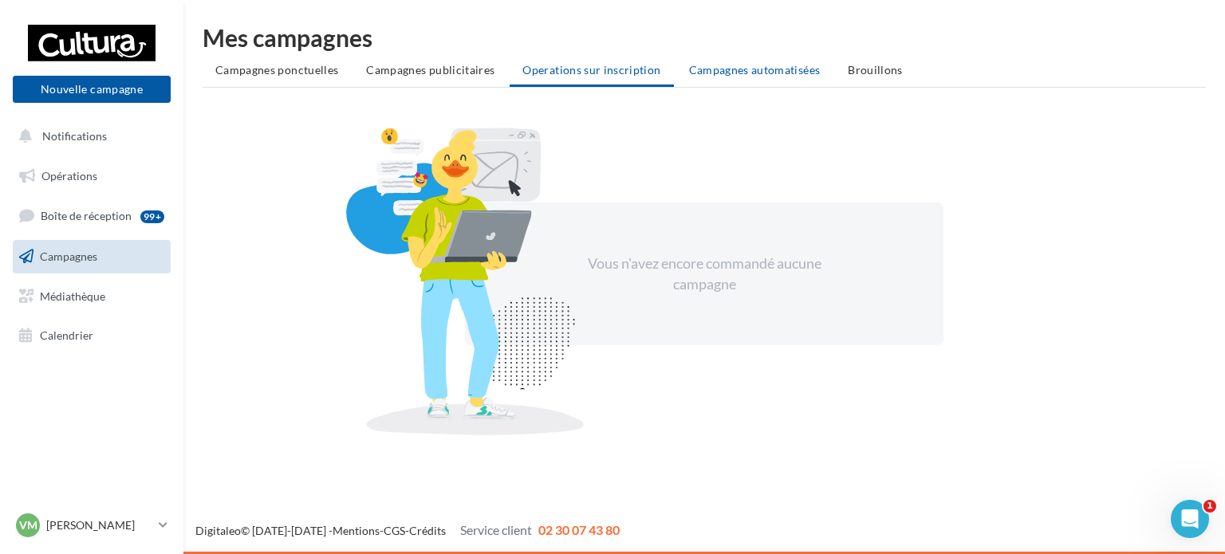
click at [767, 70] on span "Campagnes automatisées" at bounding box center [755, 70] width 132 height 14
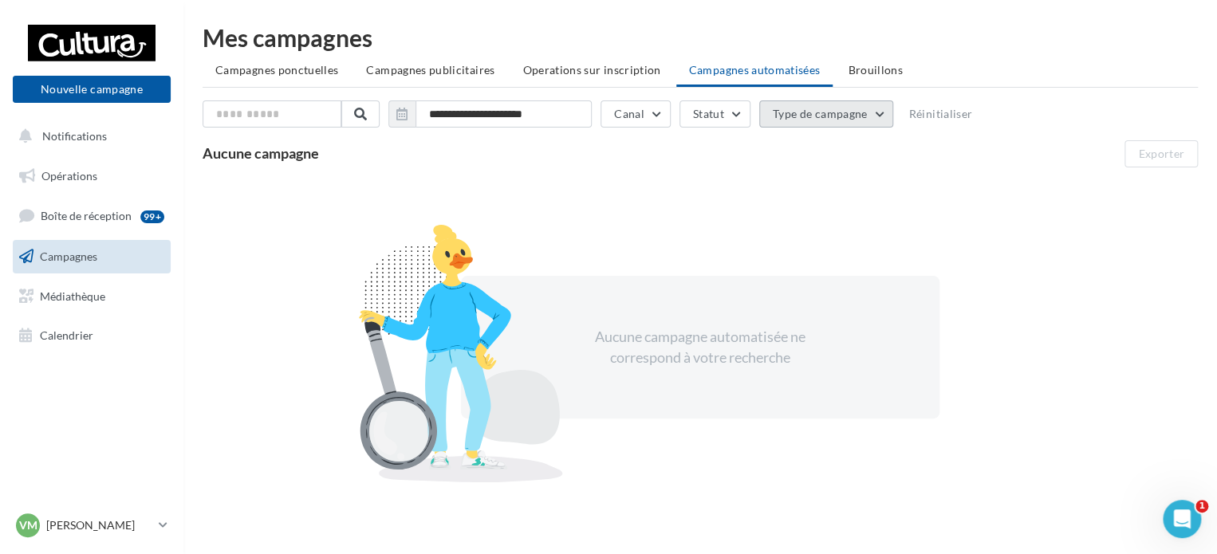
click at [857, 115] on button "Type de campagne" at bounding box center [826, 113] width 135 height 27
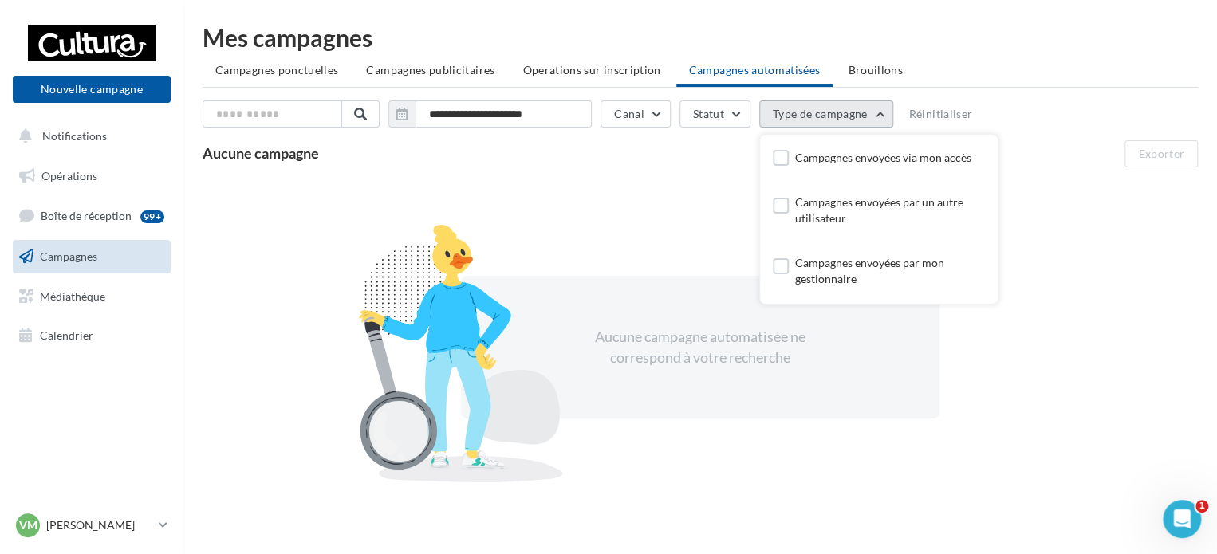
click at [857, 113] on button "Type de campagne" at bounding box center [826, 113] width 135 height 27
